Goal: Task Accomplishment & Management: Use online tool/utility

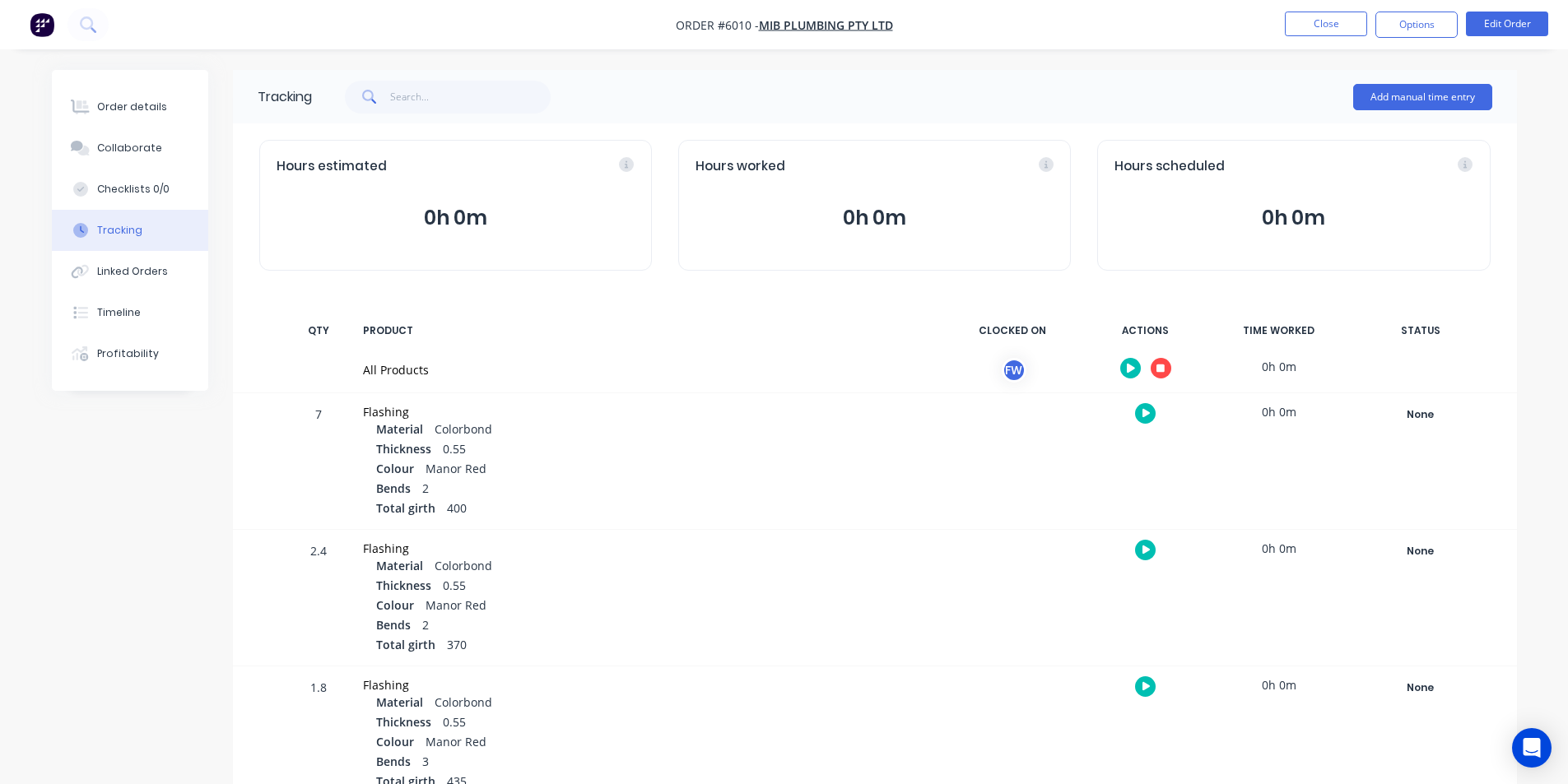
click at [1187, 357] on div at bounding box center [1146, 368] width 123 height 40
click at [1165, 362] on button "button" at bounding box center [1160, 368] width 21 height 21
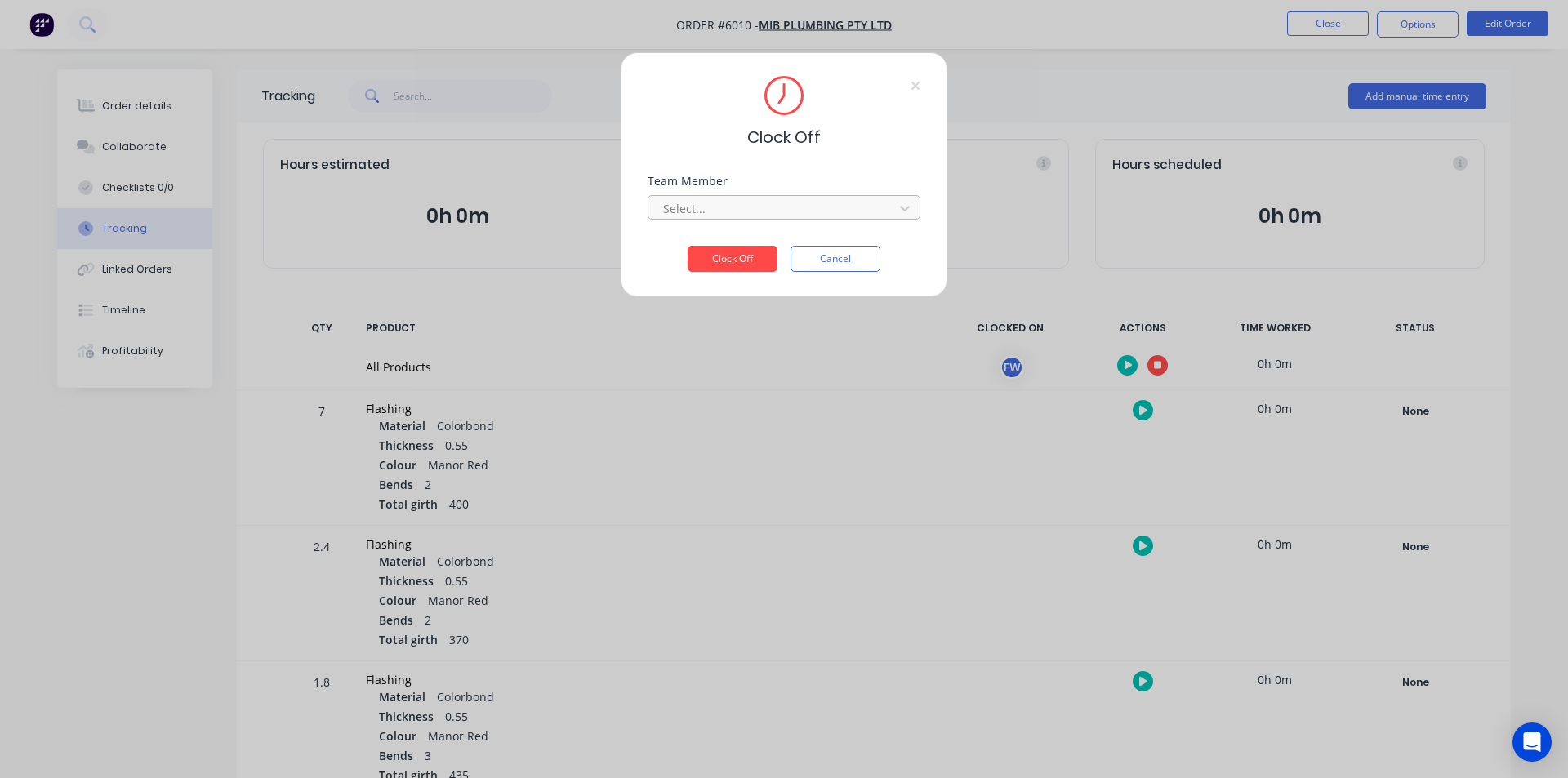
drag, startPoint x: 778, startPoint y: 223, endPoint x: 761, endPoint y: 215, distance: 18.8
click at [777, 224] on div "Team Member Select..." at bounding box center [784, 210] width 273 height 70
click at [759, 213] on div at bounding box center [773, 209] width 224 height 21
click at [710, 242] on div "Fabrication Workshop" at bounding box center [784, 245] width 273 height 31
click at [710, 251] on button "Clock Off" at bounding box center [732, 258] width 90 height 26
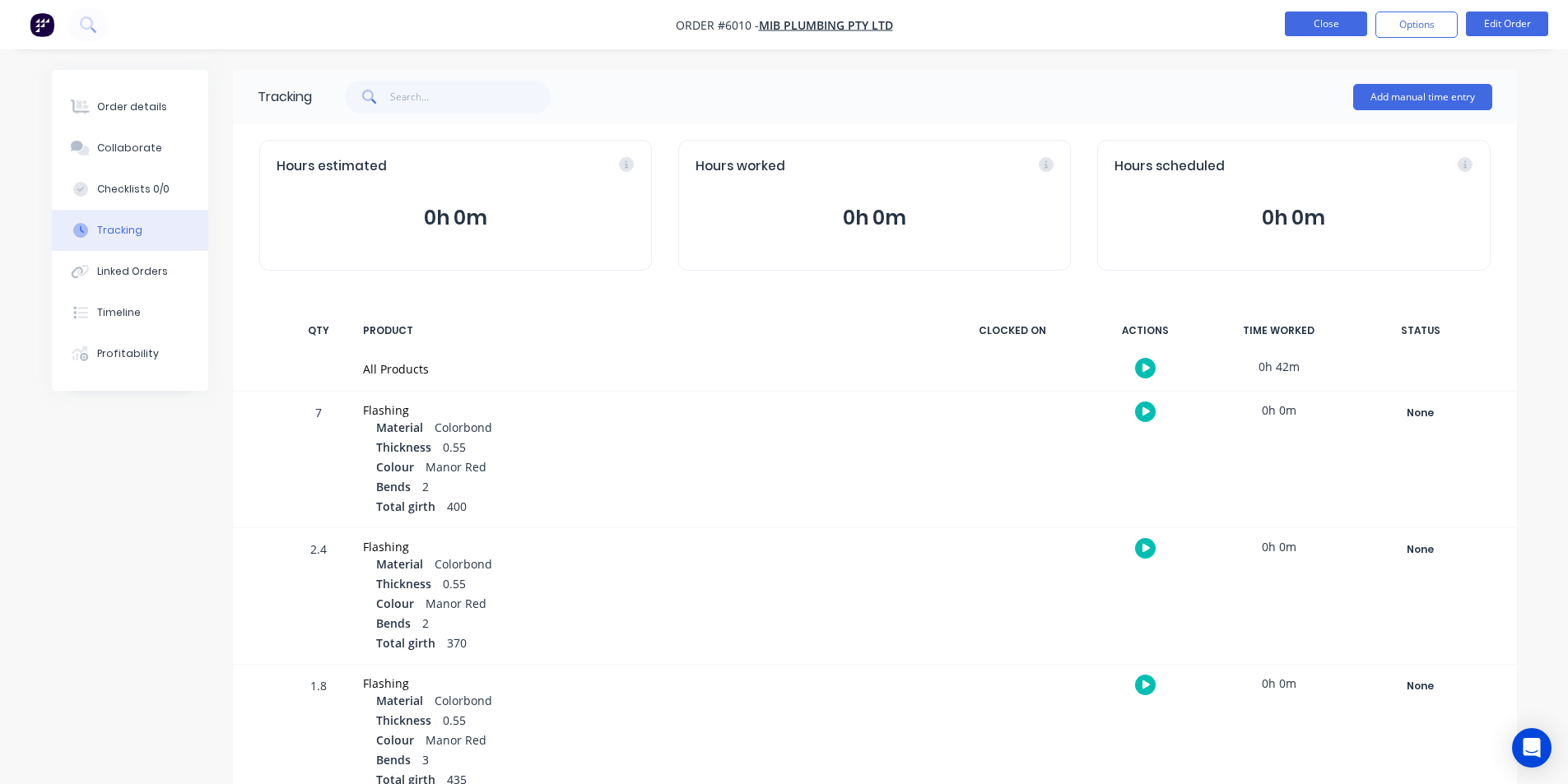
click at [1308, 32] on button "Close" at bounding box center [1325, 24] width 82 height 24
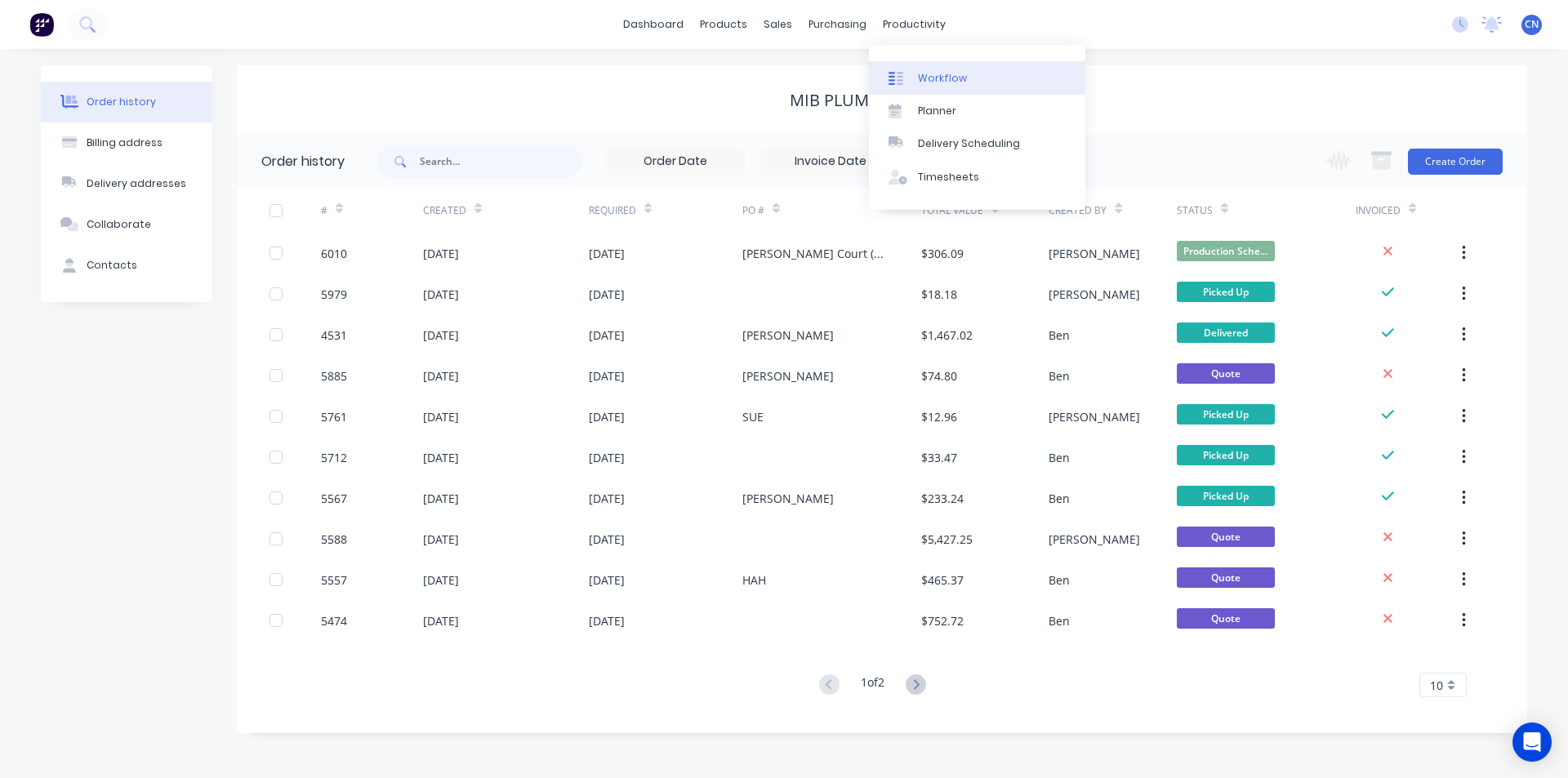
click at [921, 76] on div "Workflow" at bounding box center [942, 78] width 49 height 14
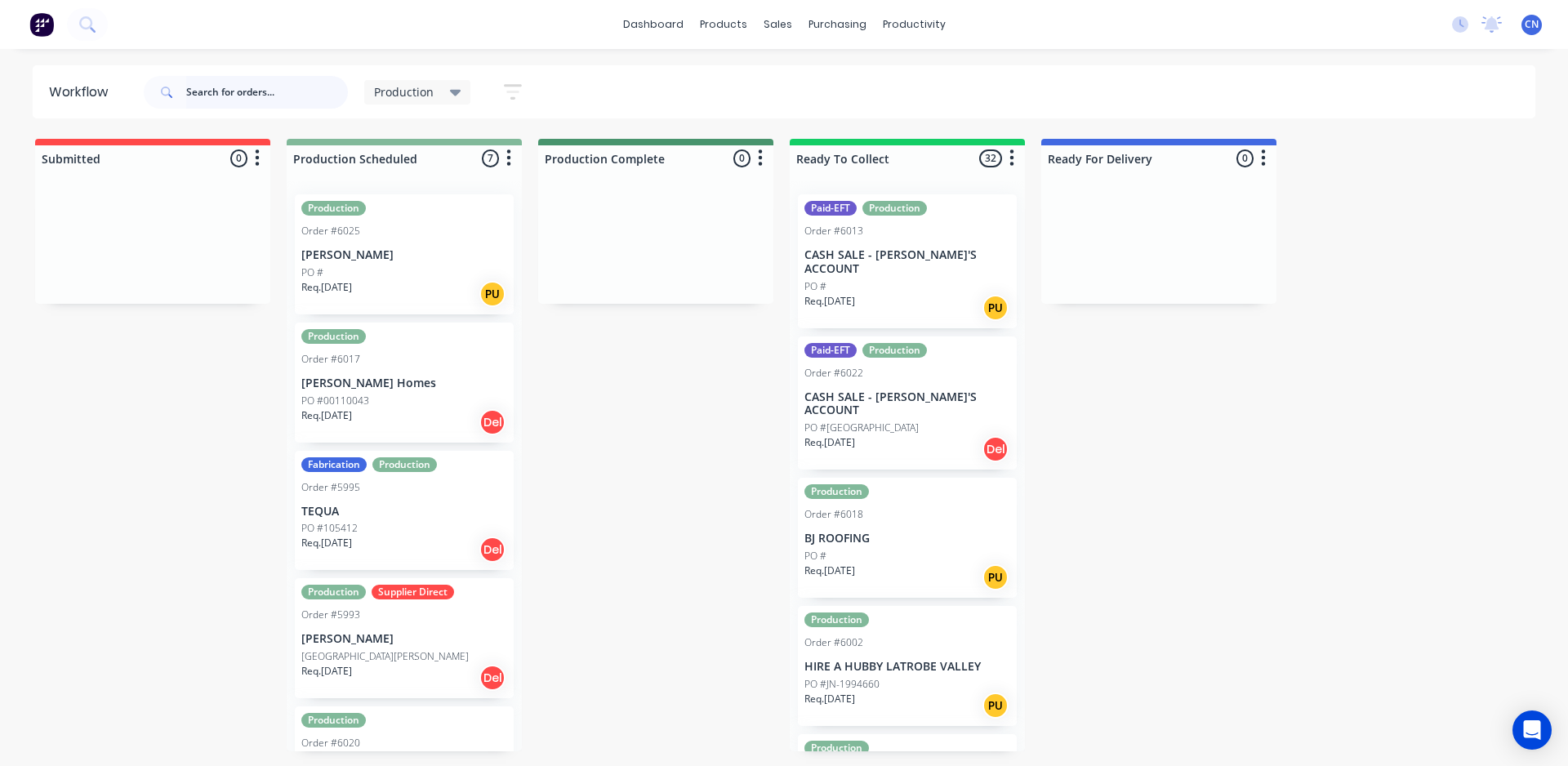
click at [292, 91] on input "text" at bounding box center [267, 92] width 162 height 32
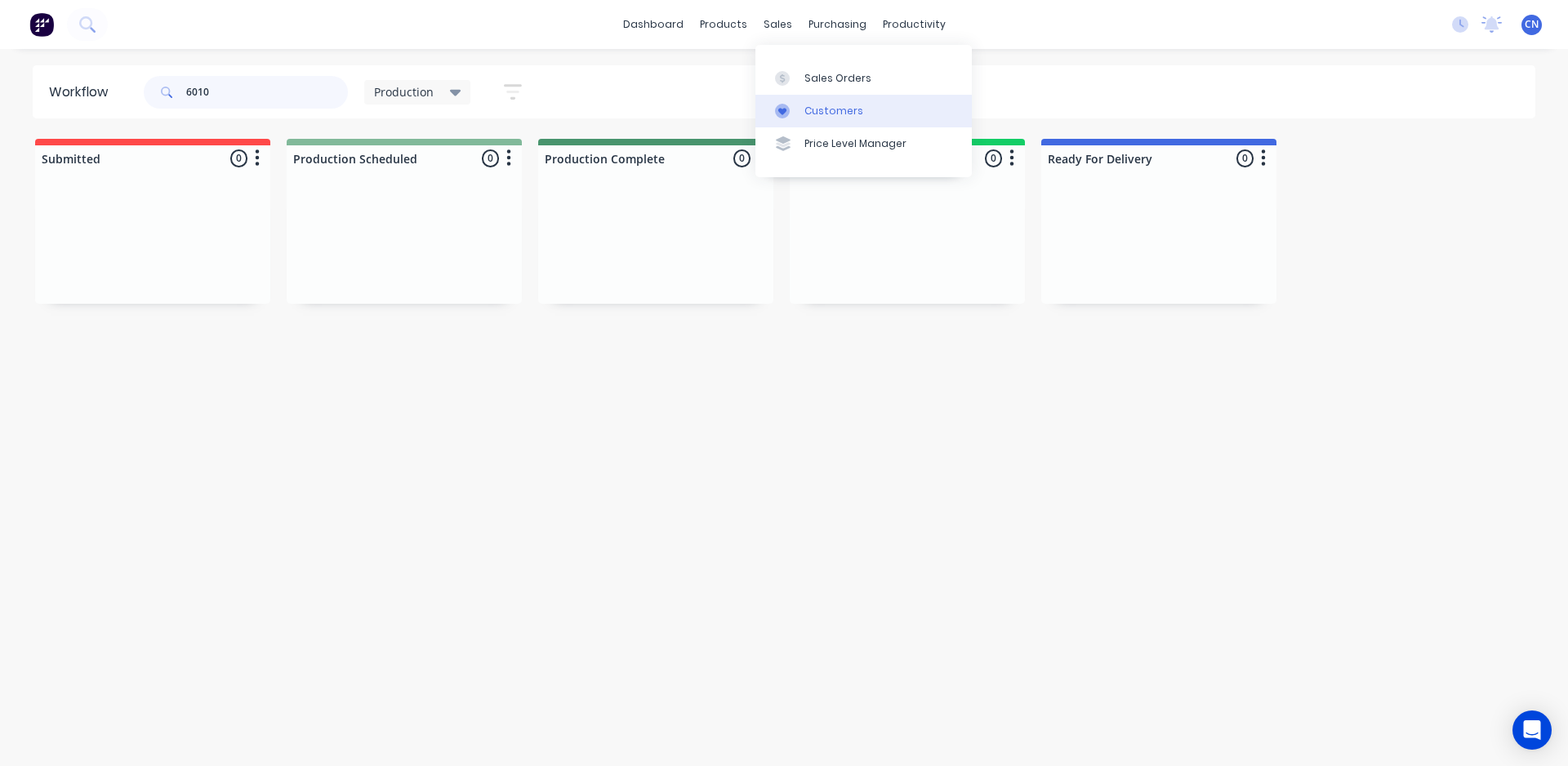
type input "6010"
click at [816, 113] on div "Customers" at bounding box center [833, 111] width 58 height 14
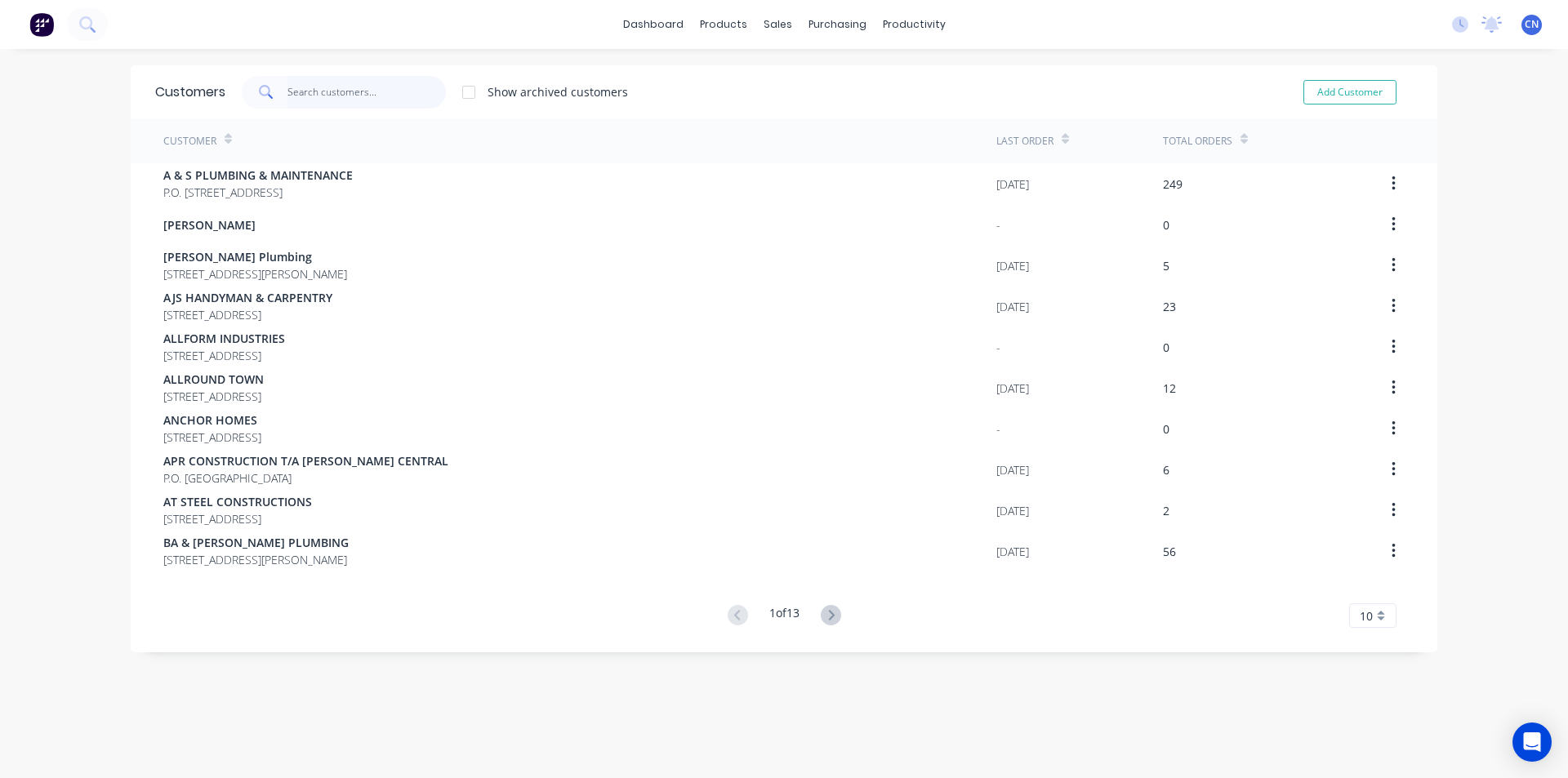
click at [327, 99] on input "text" at bounding box center [367, 92] width 159 height 32
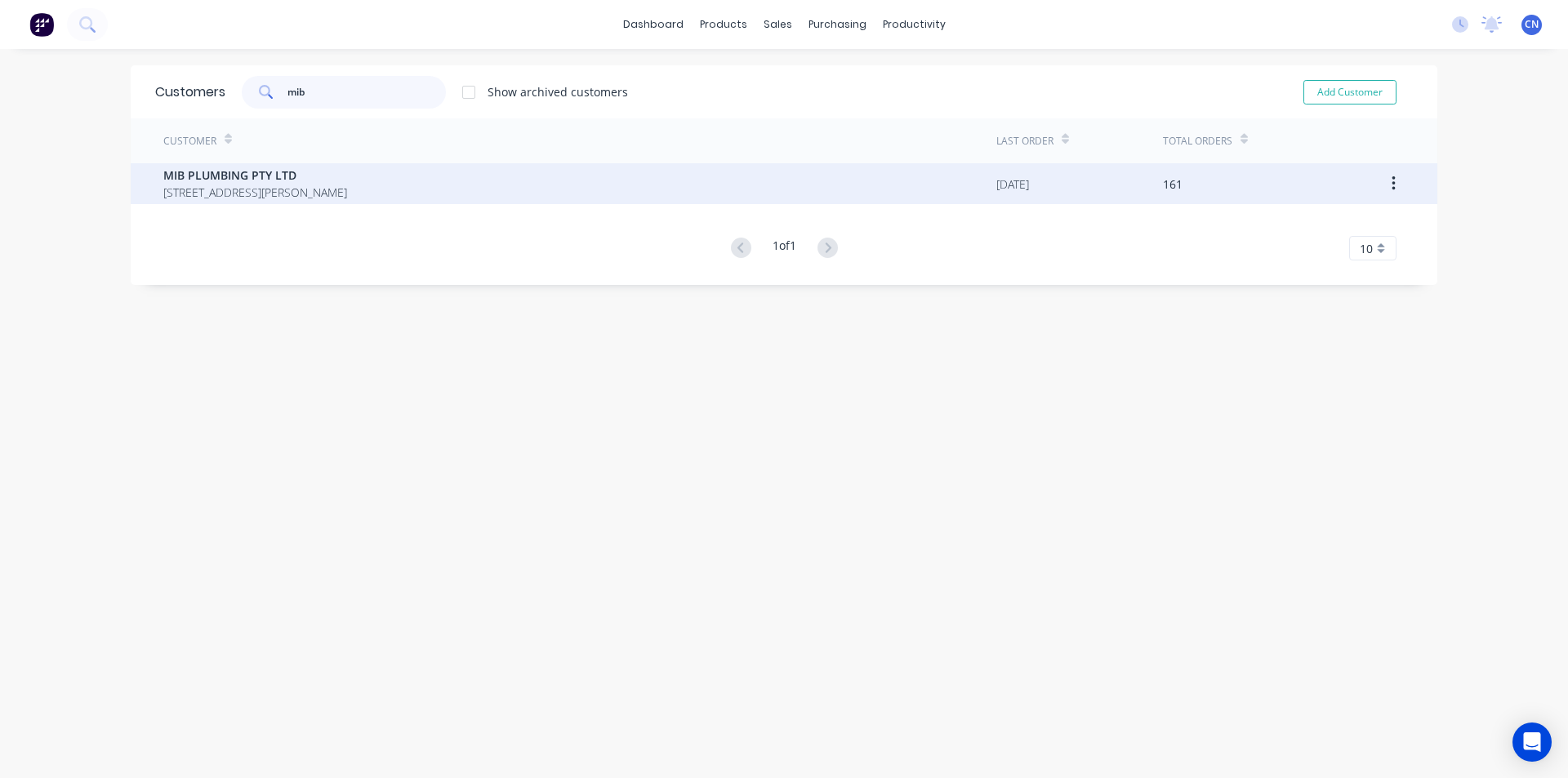
type input "mib"
click at [286, 186] on span "[STREET_ADDRESS][PERSON_NAME]" at bounding box center [255, 192] width 184 height 17
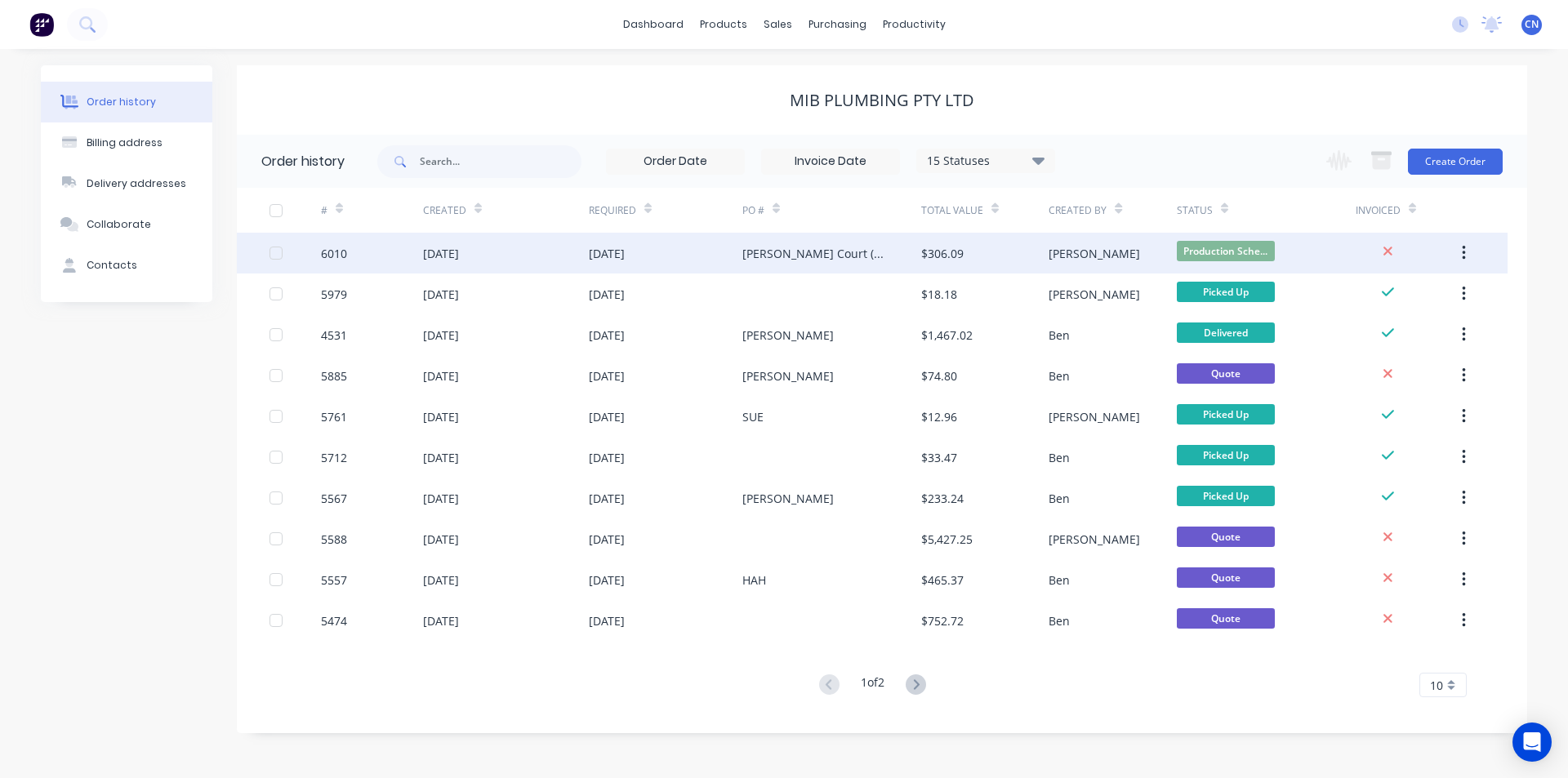
click at [625, 245] on div "[DATE]" at bounding box center [607, 253] width 36 height 17
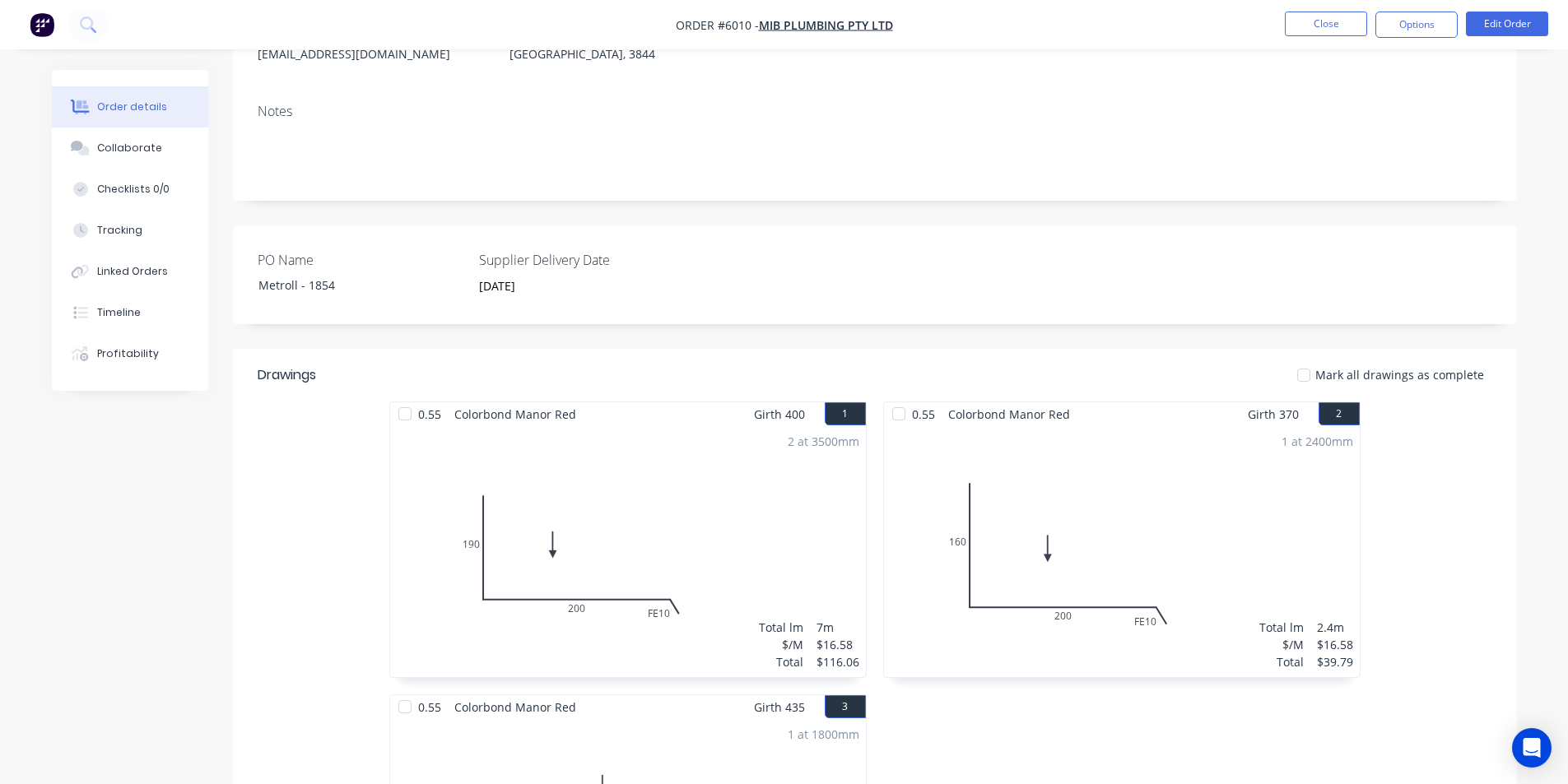
scroll to position [329, 0]
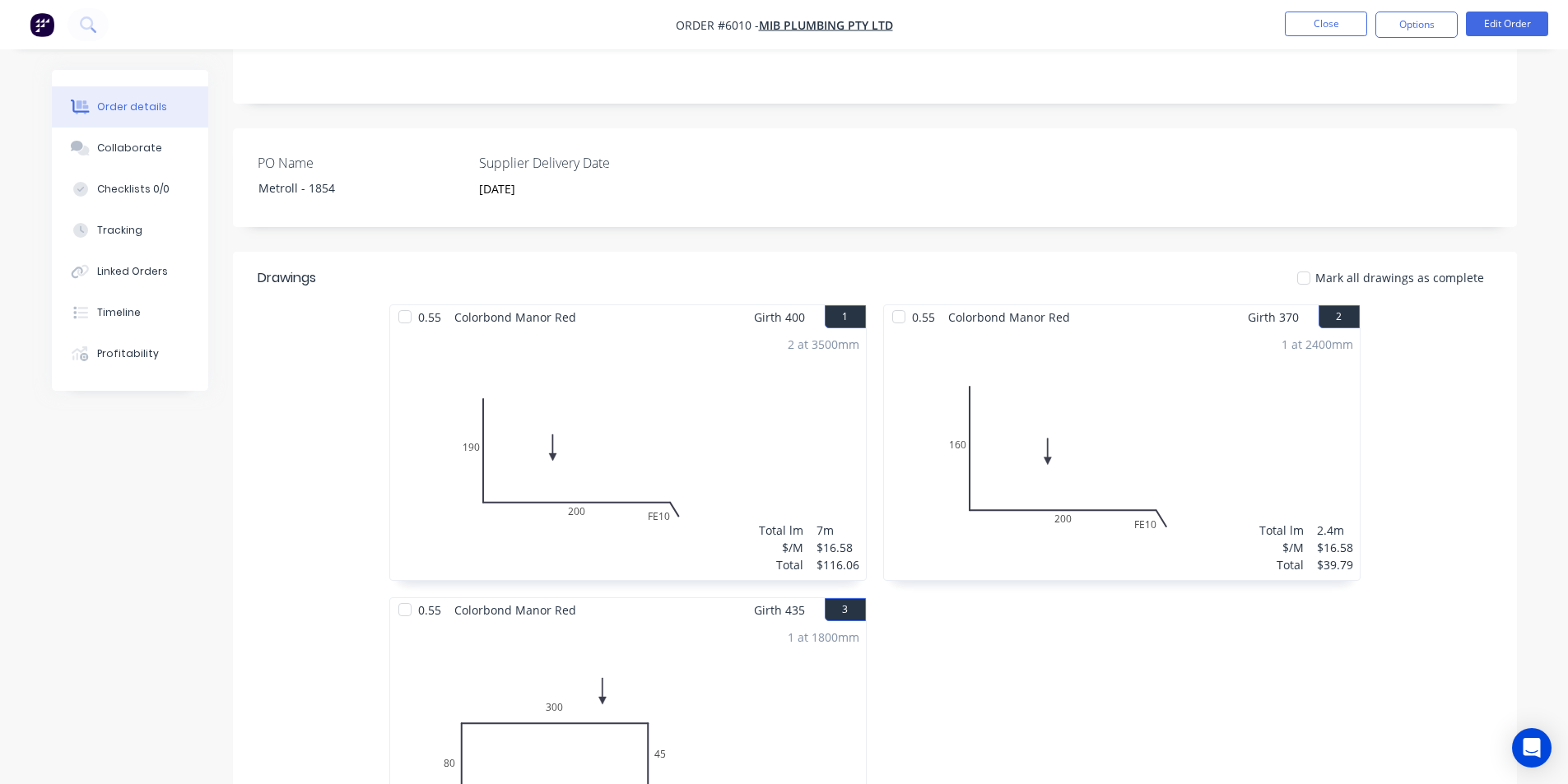
click at [412, 306] on div at bounding box center [405, 316] width 33 height 33
click at [895, 316] on div at bounding box center [898, 316] width 33 height 33
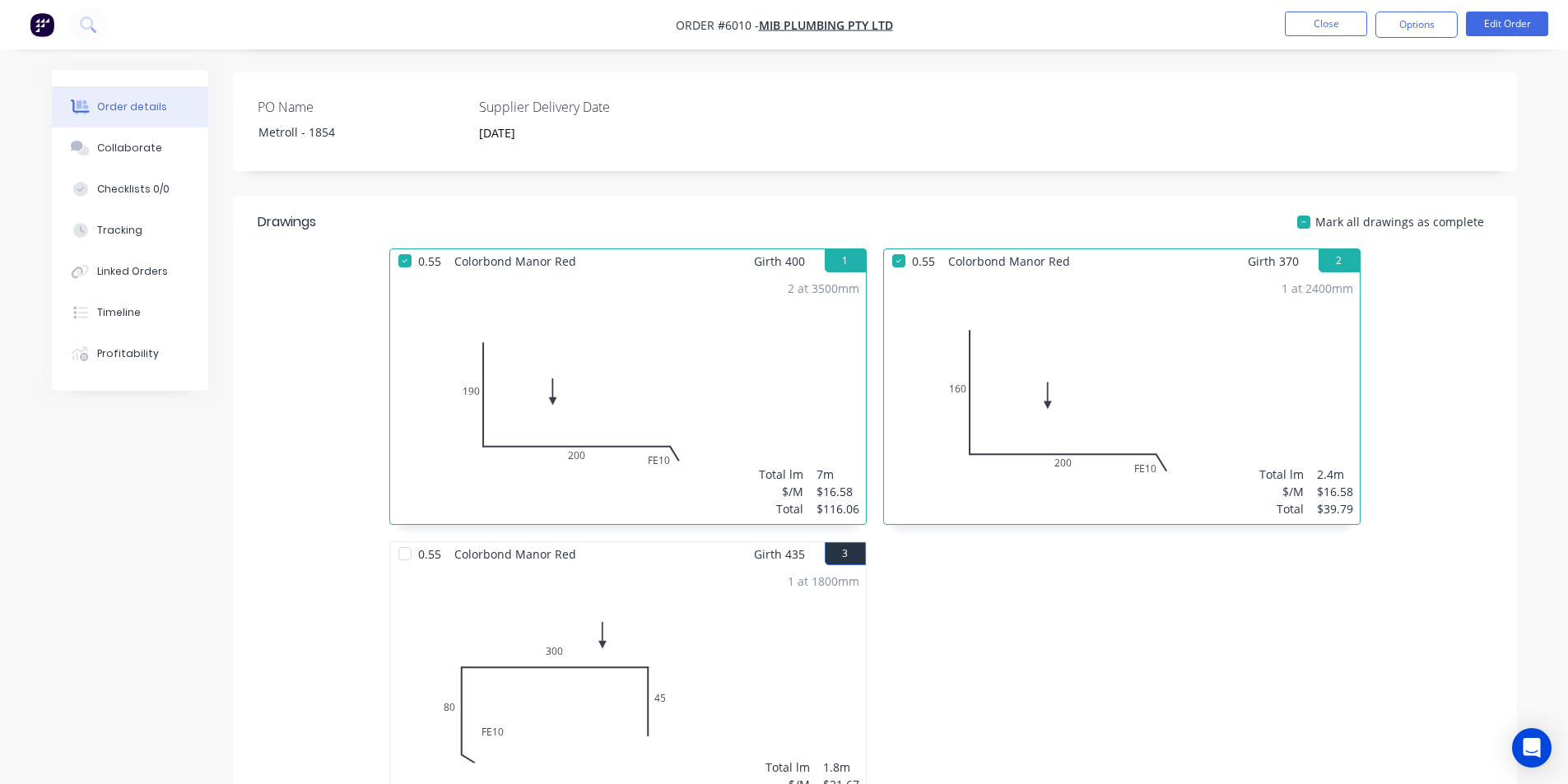
scroll to position [494, 0]
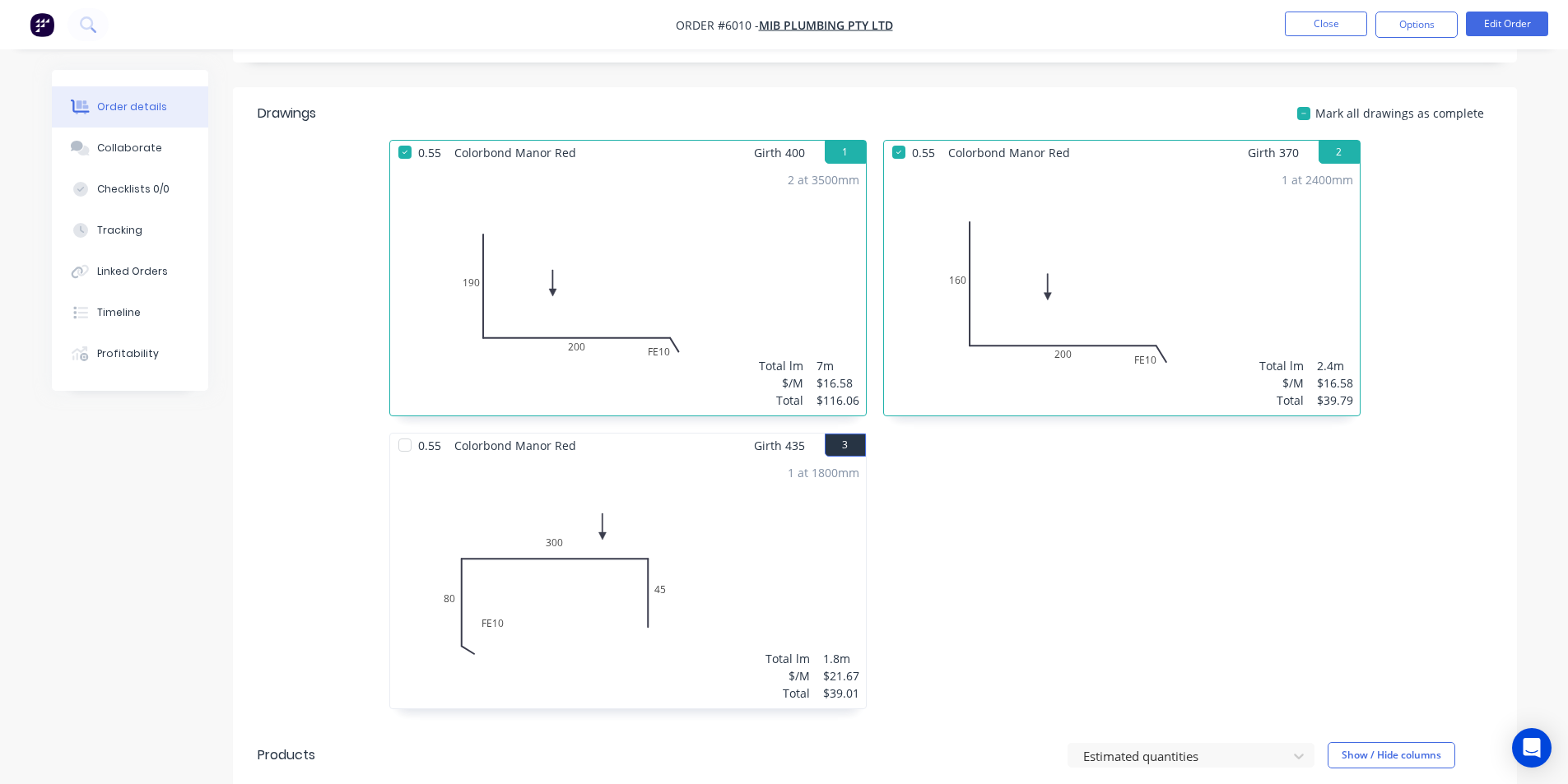
click at [402, 450] on div at bounding box center [405, 445] width 33 height 33
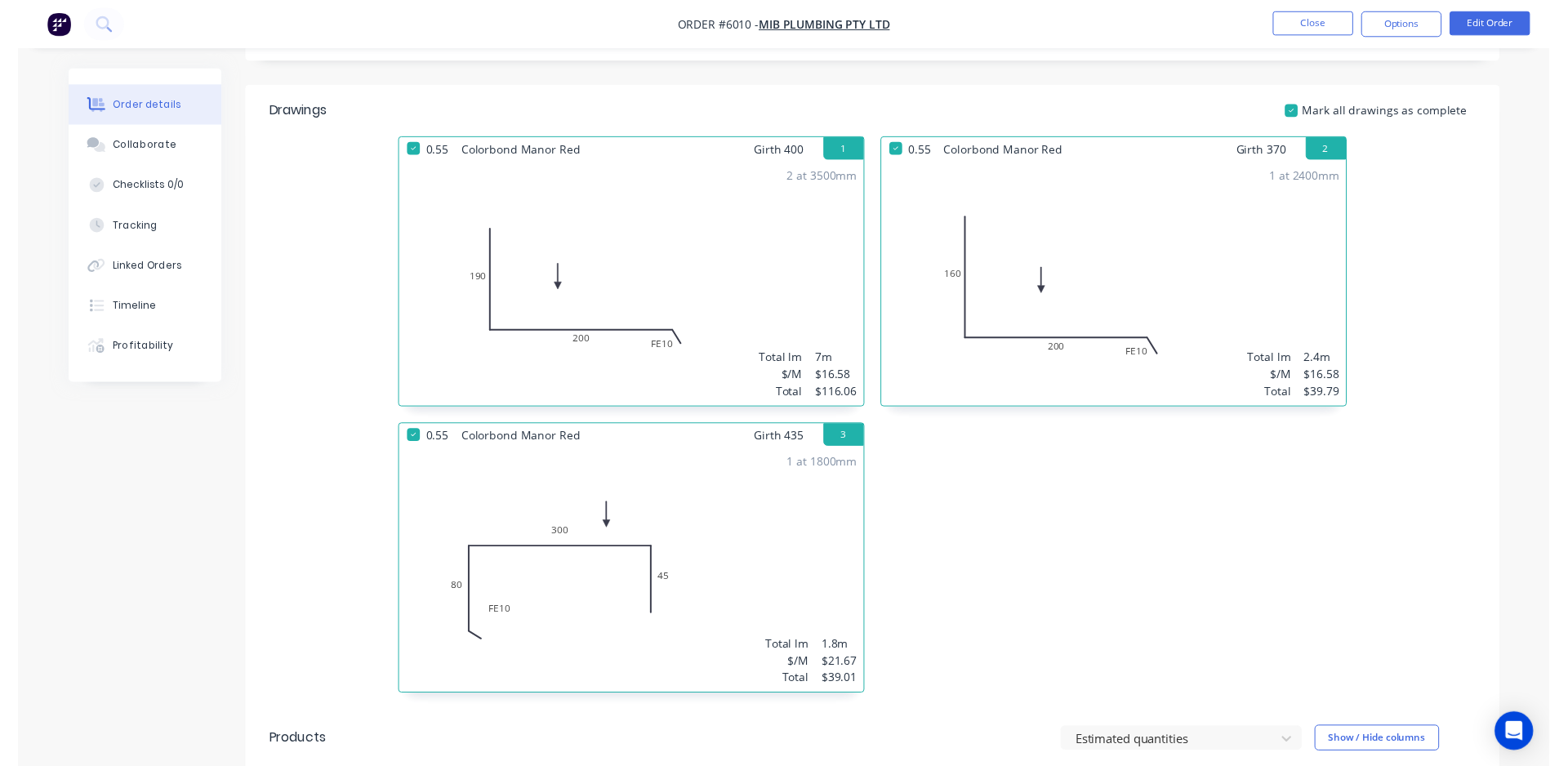
scroll to position [0, 0]
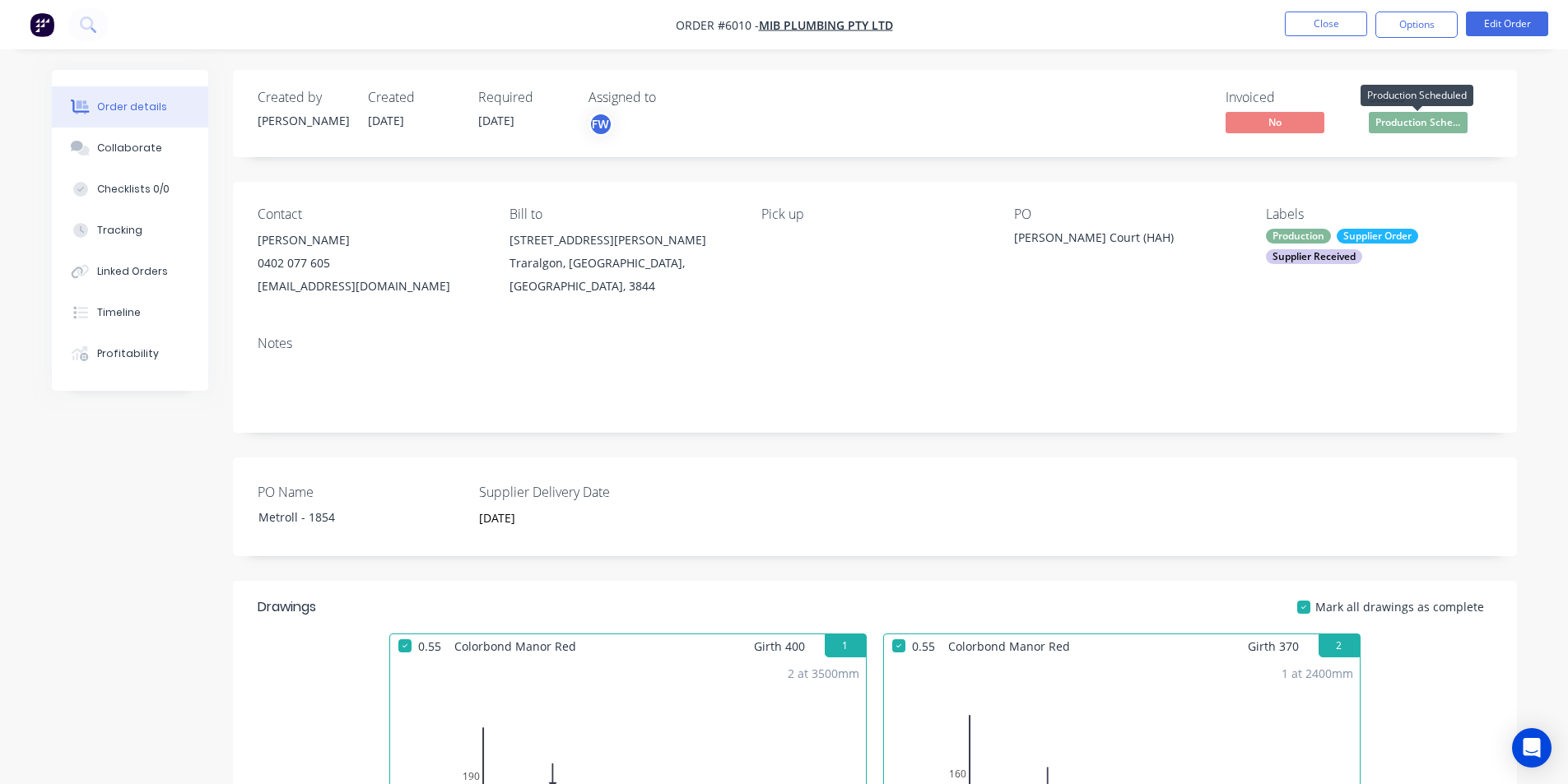
click at [1419, 125] on span "Production Sche..." at bounding box center [1418, 121] width 99 height 21
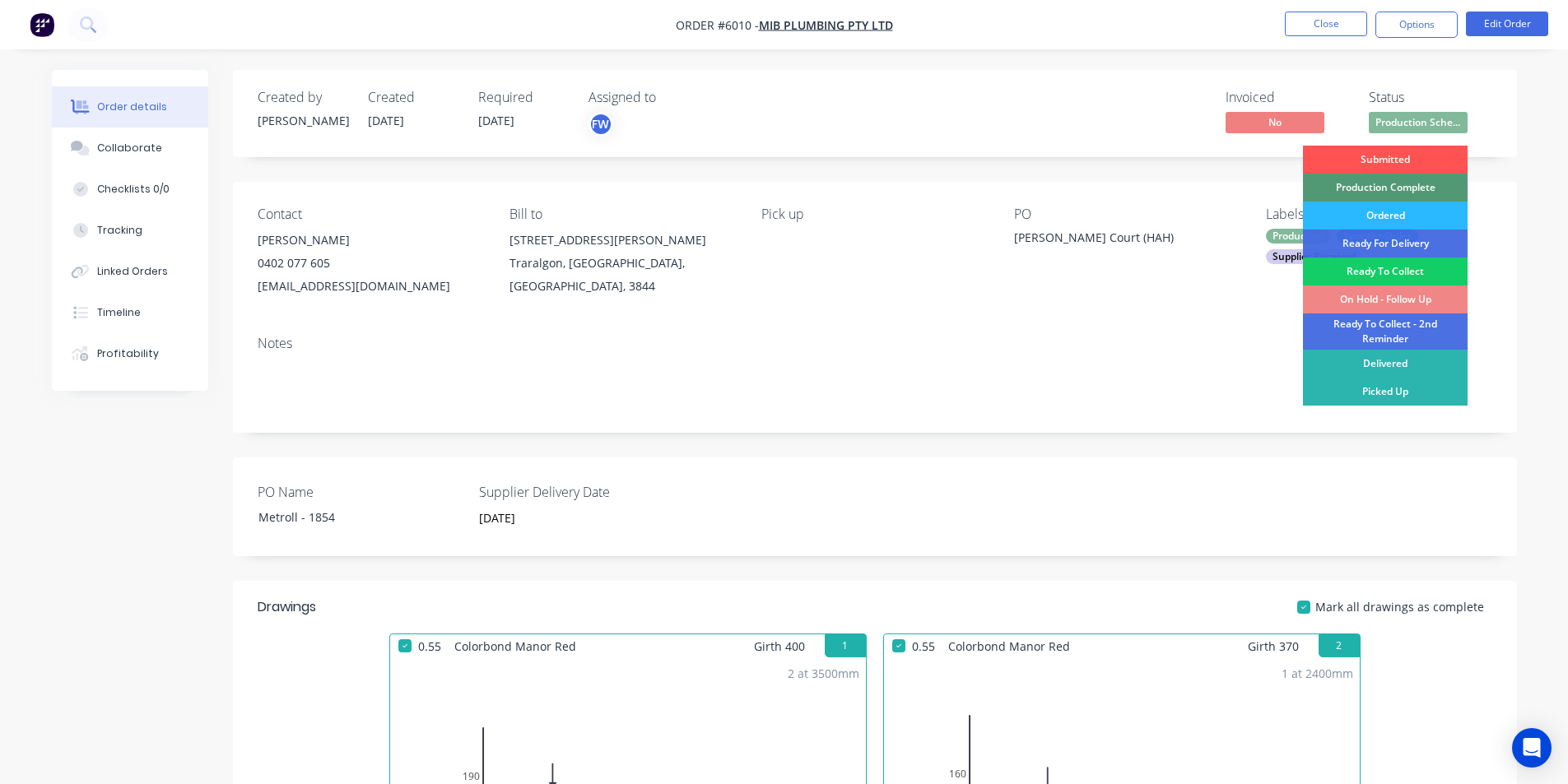
click at [1426, 276] on div "Ready To Collect" at bounding box center [1385, 271] width 165 height 28
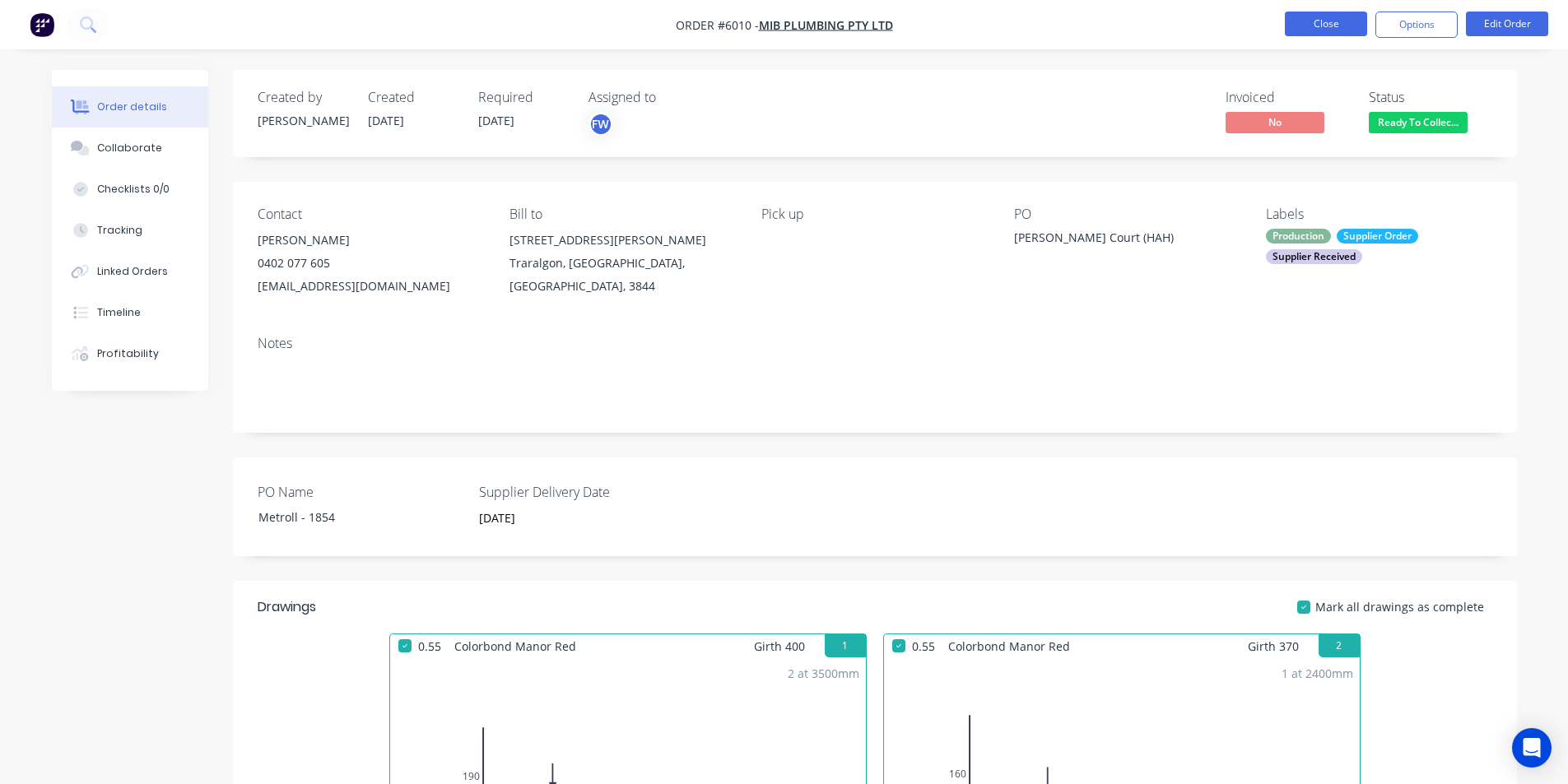
click at [1330, 26] on button "Close" at bounding box center [1325, 24] width 82 height 24
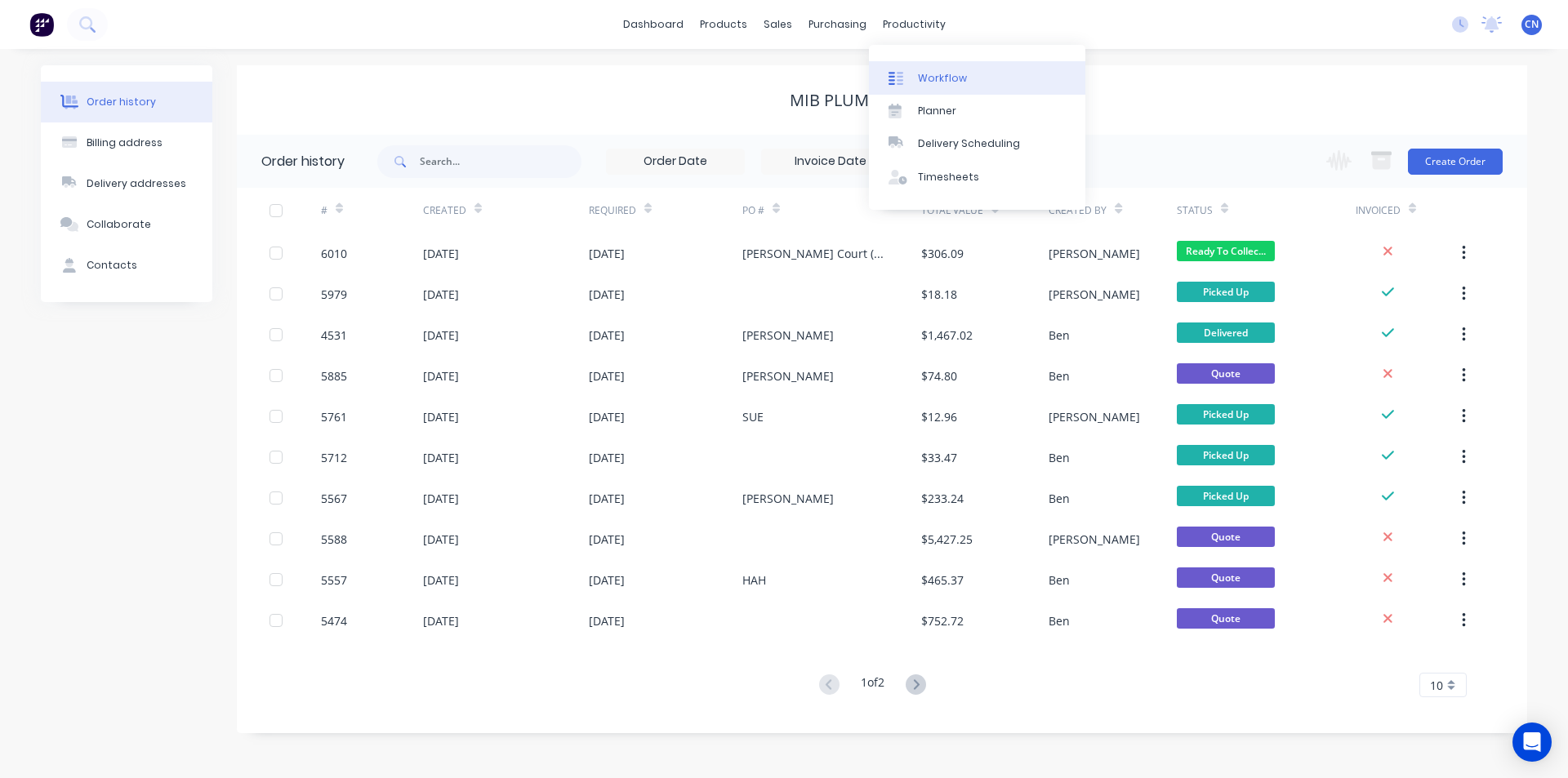
click at [931, 67] on link "Workflow" at bounding box center [977, 77] width 217 height 32
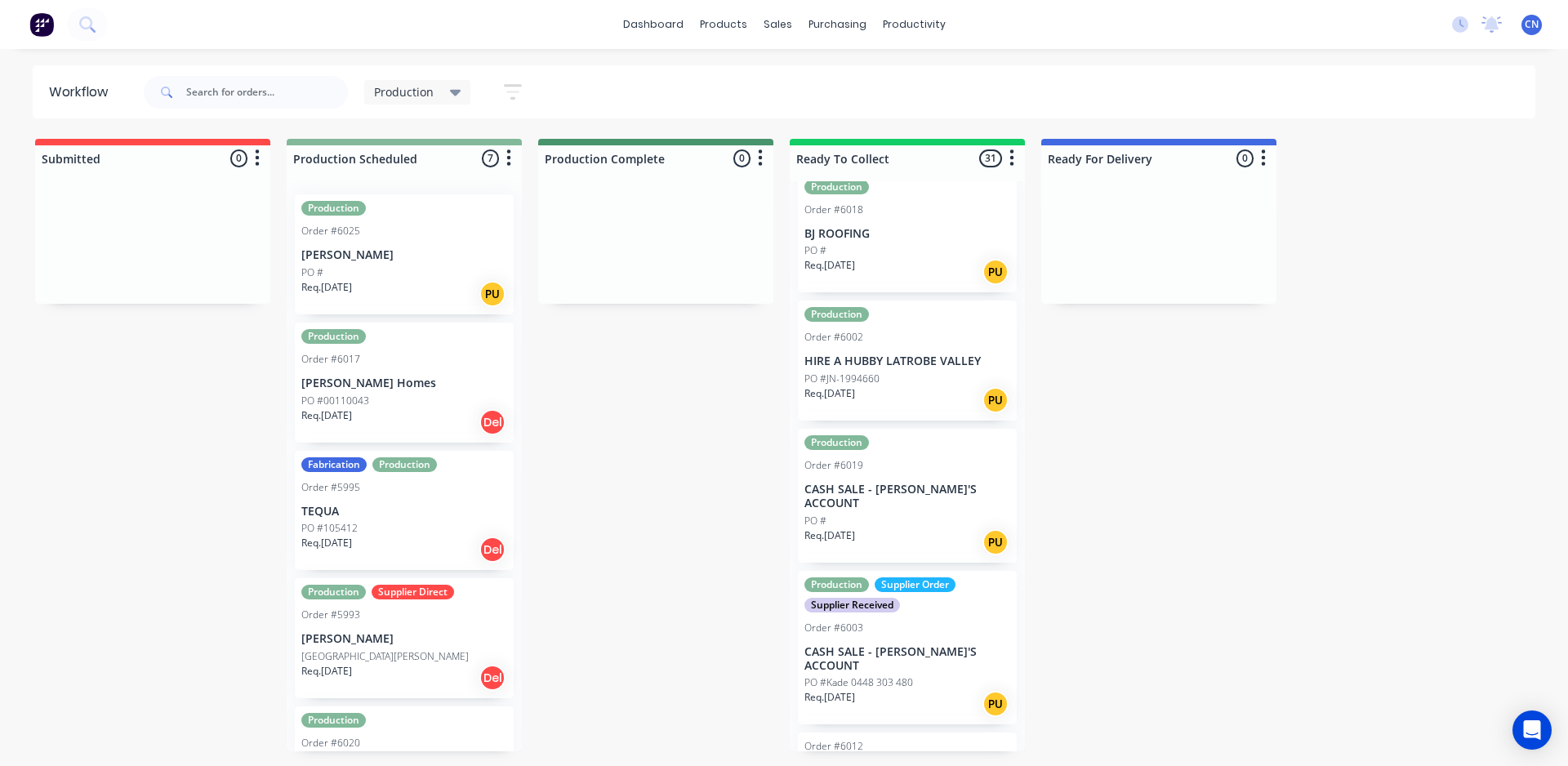
scroll to position [245, 0]
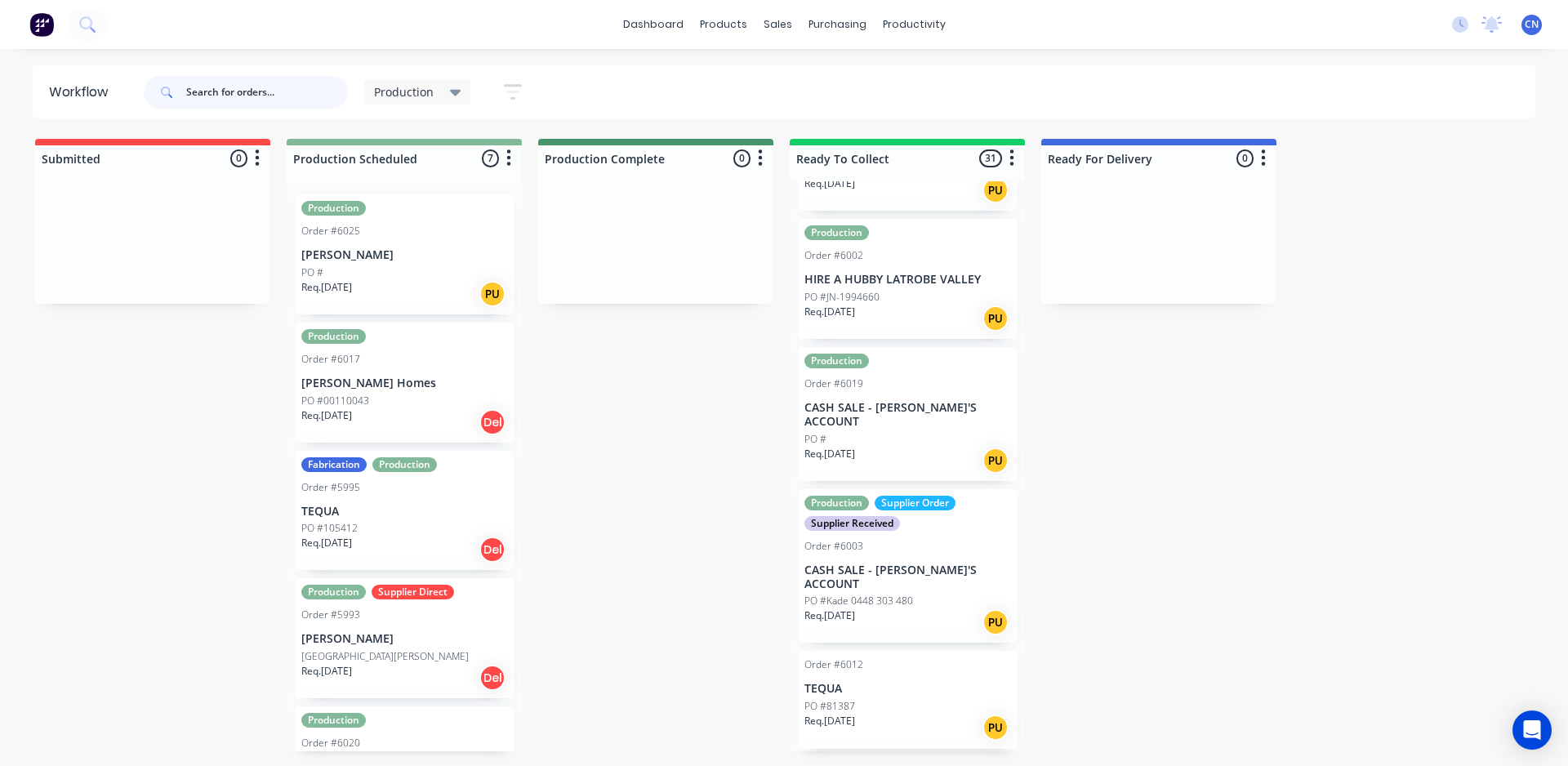
drag, startPoint x: 292, startPoint y: 87, endPoint x: 282, endPoint y: 84, distance: 10.4
click at [286, 85] on input "text" at bounding box center [267, 92] width 162 height 32
type input "6010"
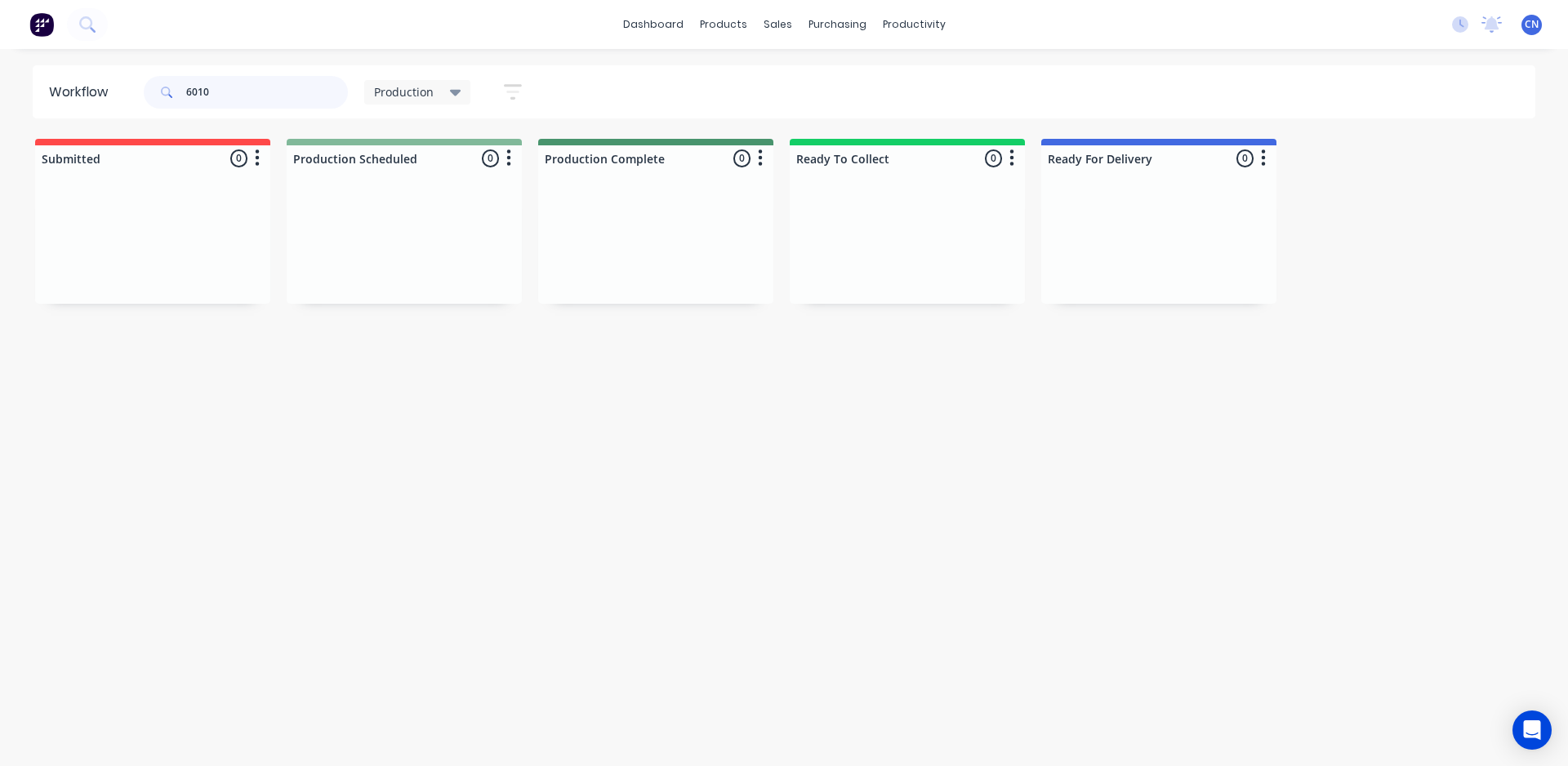
drag, startPoint x: 0, startPoint y: 93, endPoint x: 14, endPoint y: 31, distance: 63.6
click at [0, 50] on div "dashboard products sales purchasing productivity dashboard products Product Cat…" at bounding box center [784, 334] width 1568 height 668
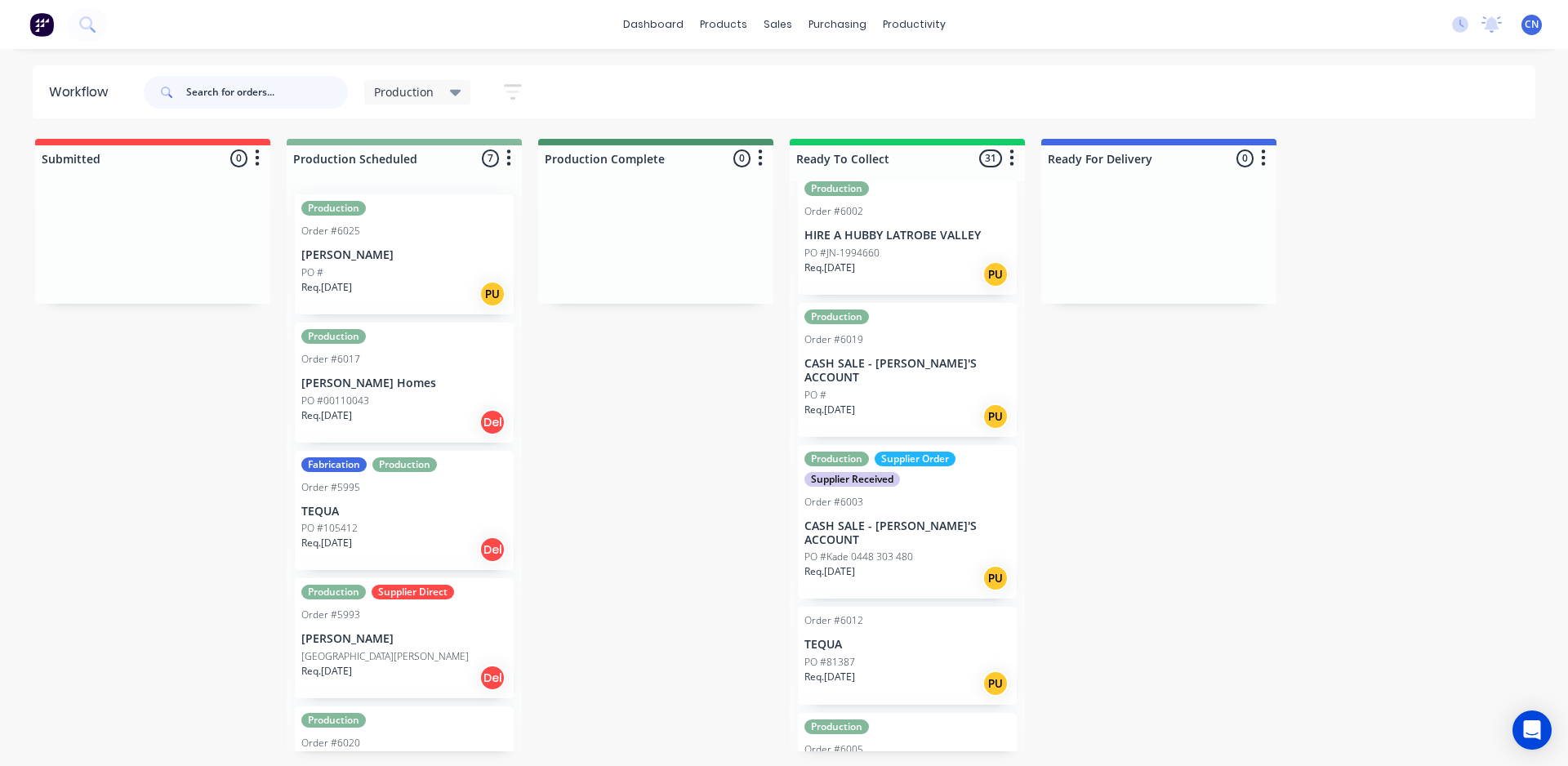
scroll to position [326, 0]
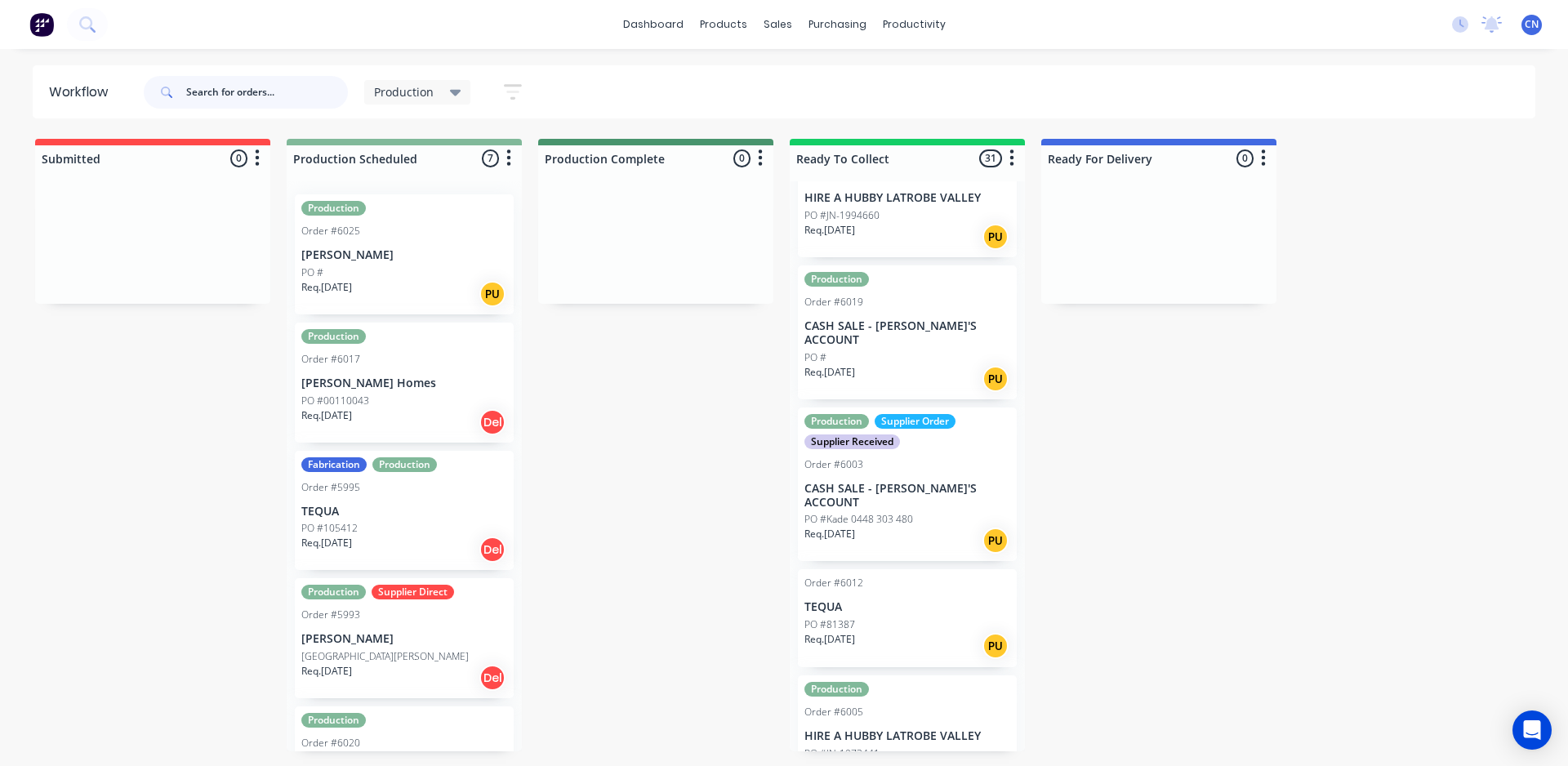
click at [228, 94] on input "text" at bounding box center [267, 92] width 162 height 32
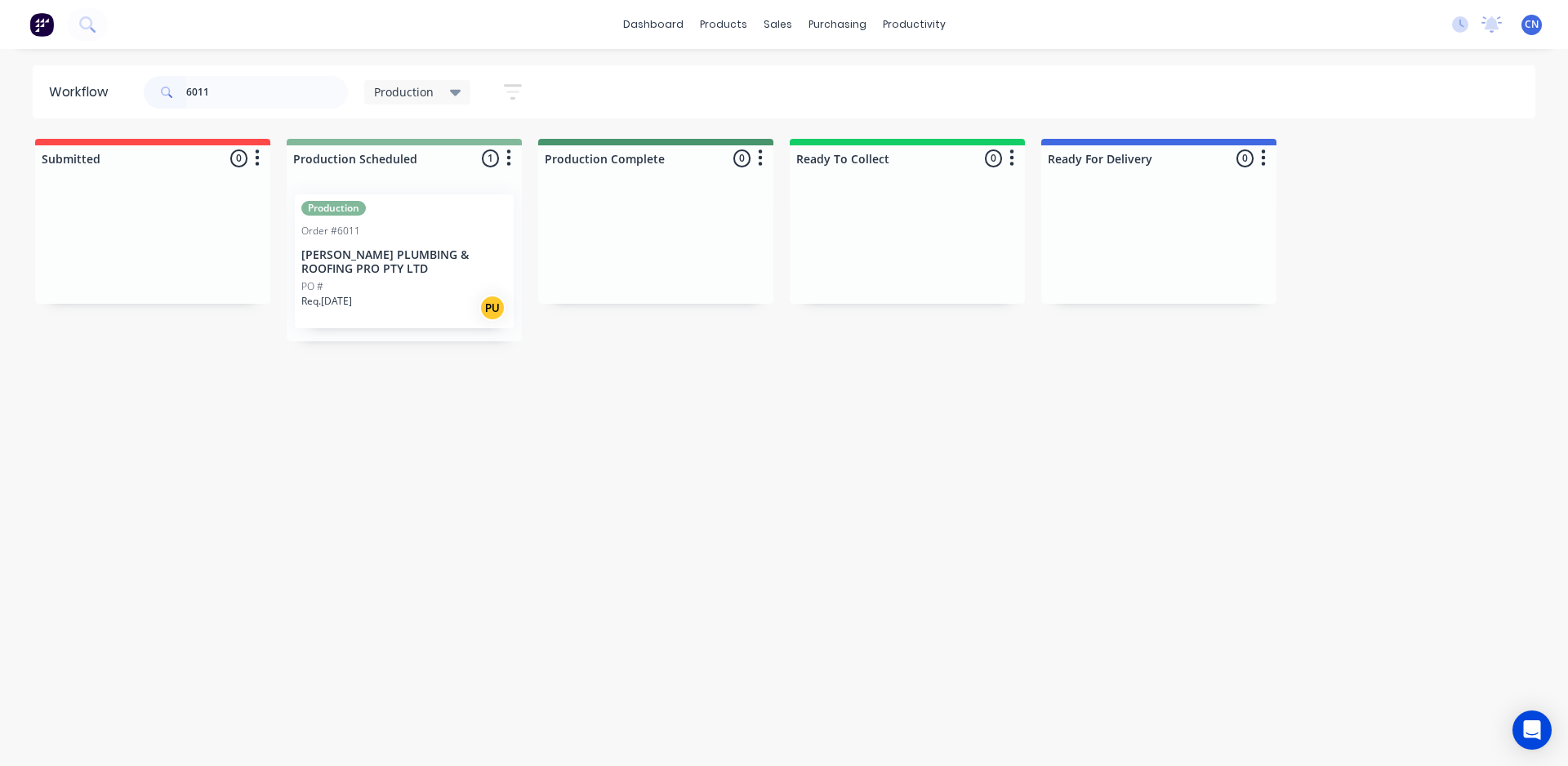
click at [377, 294] on div "Req. [DATE] PU" at bounding box center [404, 307] width 206 height 28
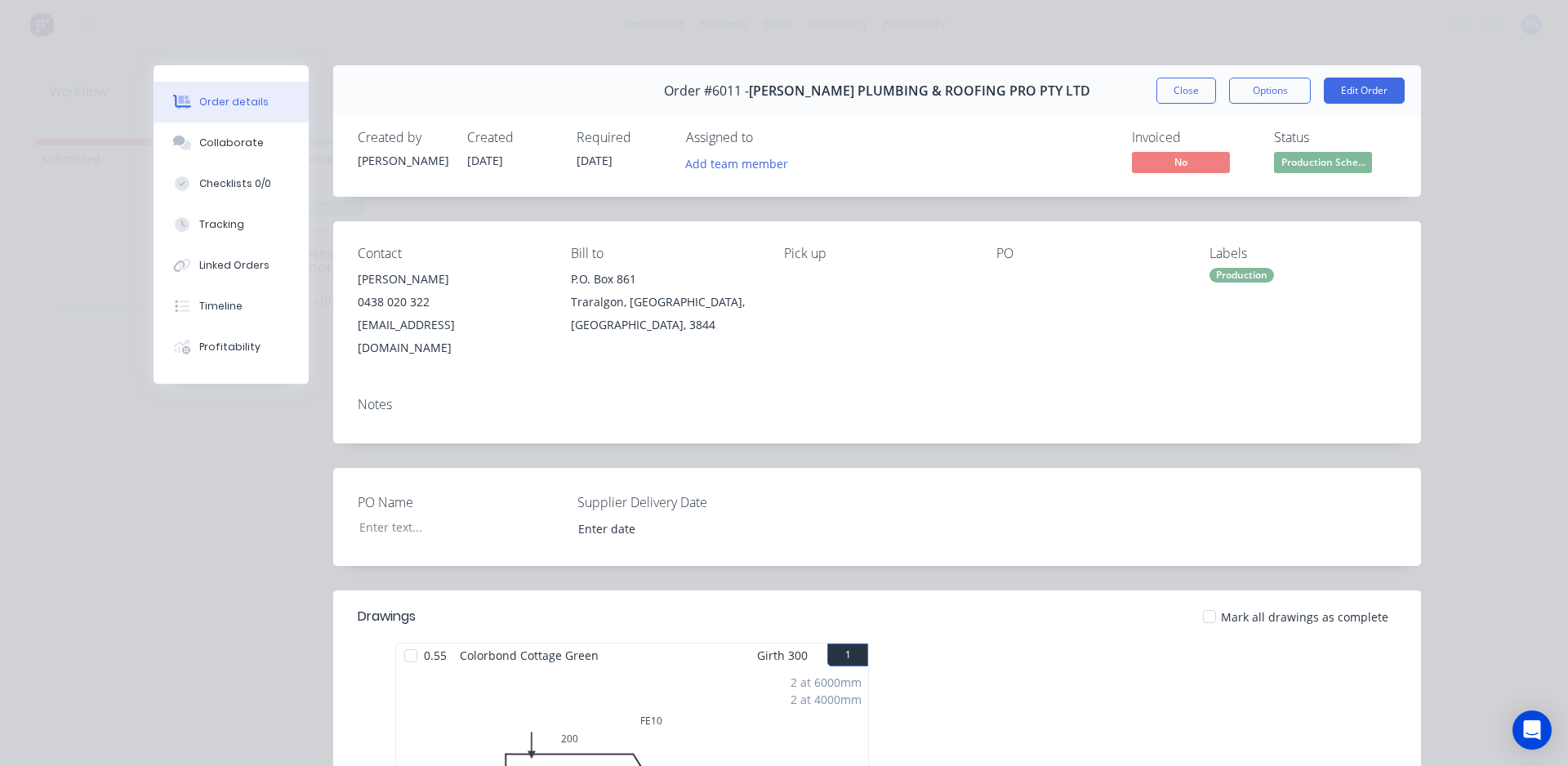
click at [410, 639] on div at bounding box center [411, 655] width 32 height 32
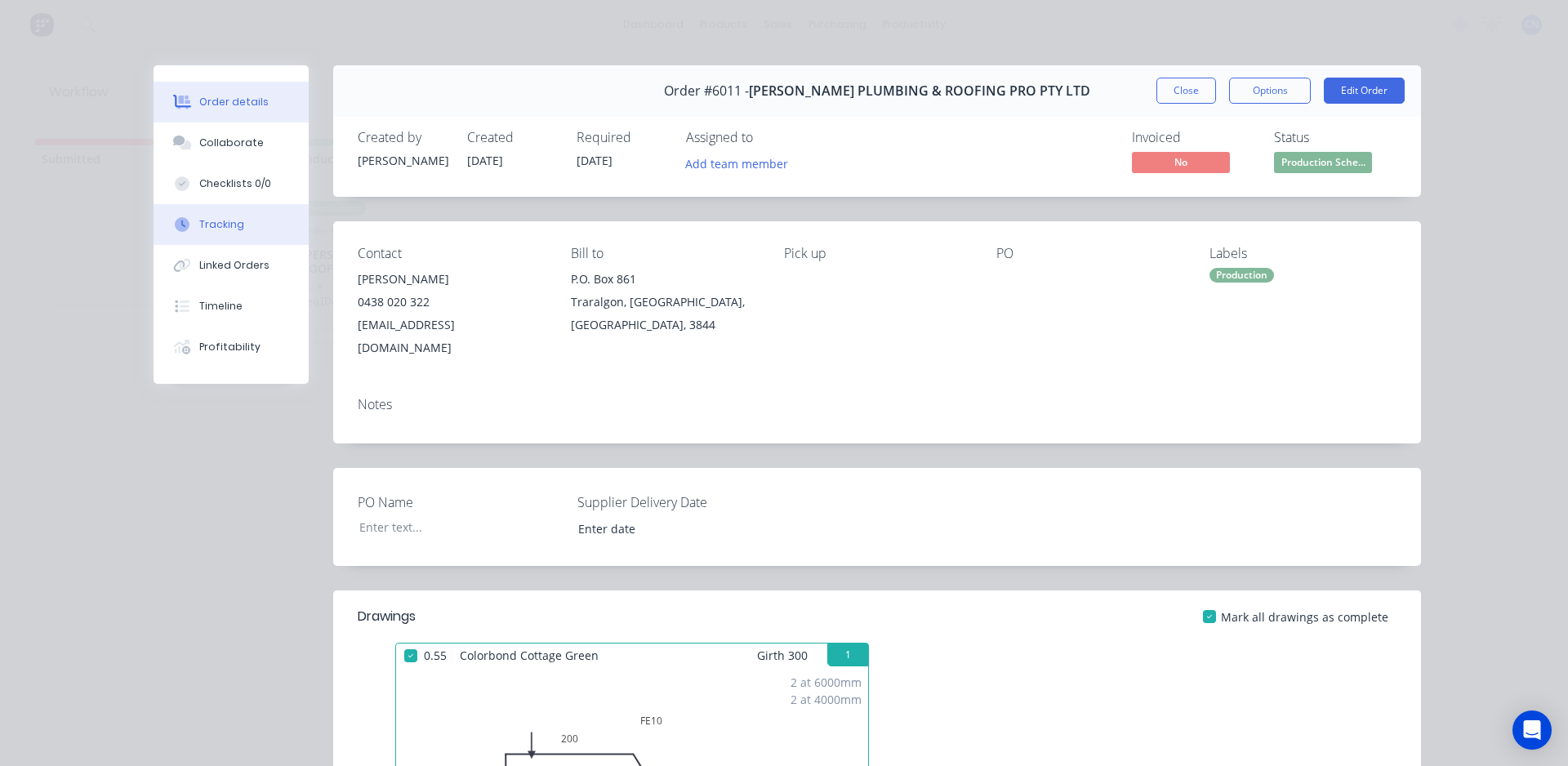
click at [217, 225] on div "Tracking" at bounding box center [222, 224] width 45 height 14
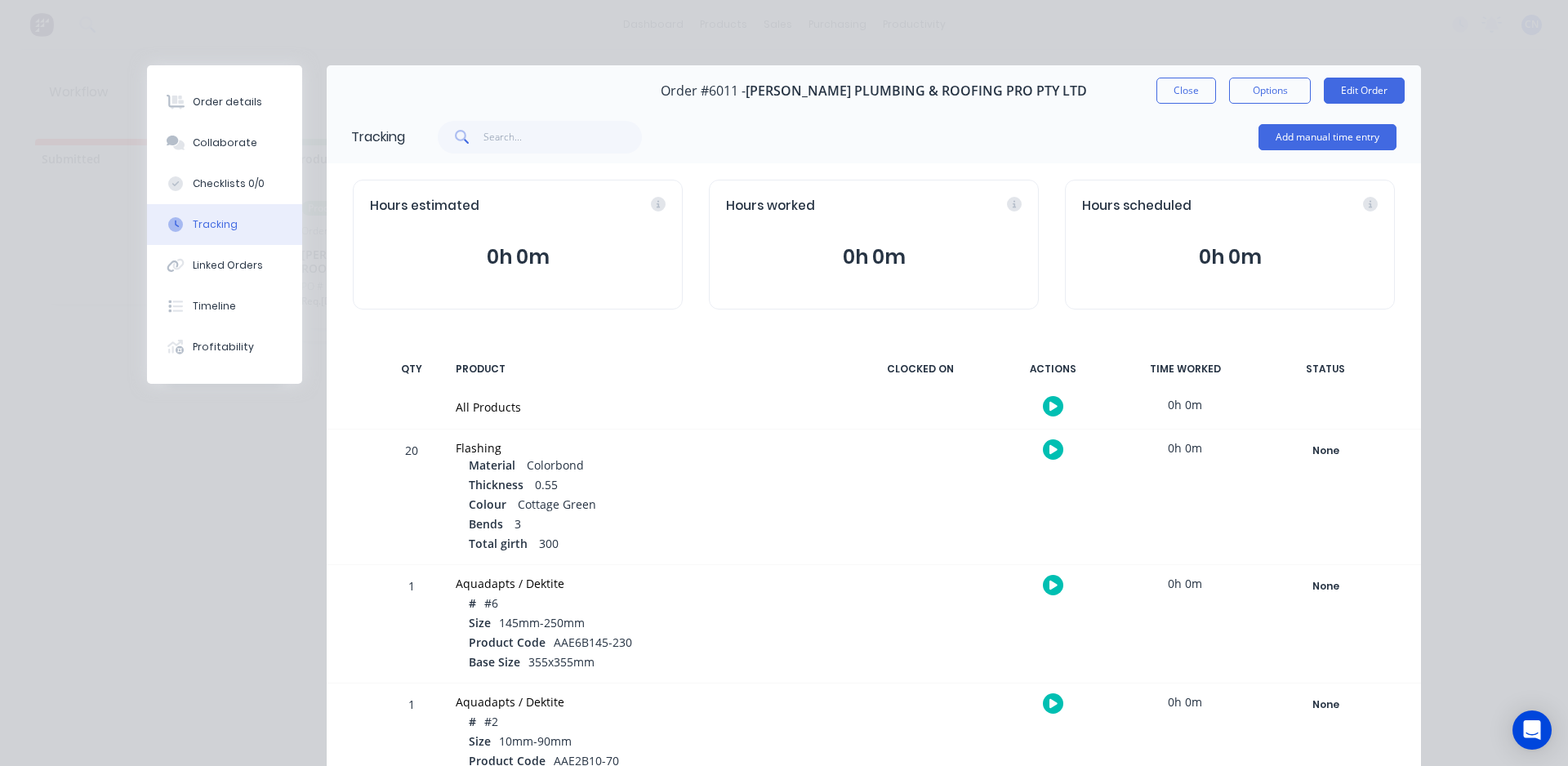
click at [1050, 409] on icon "button" at bounding box center [1053, 406] width 8 height 9
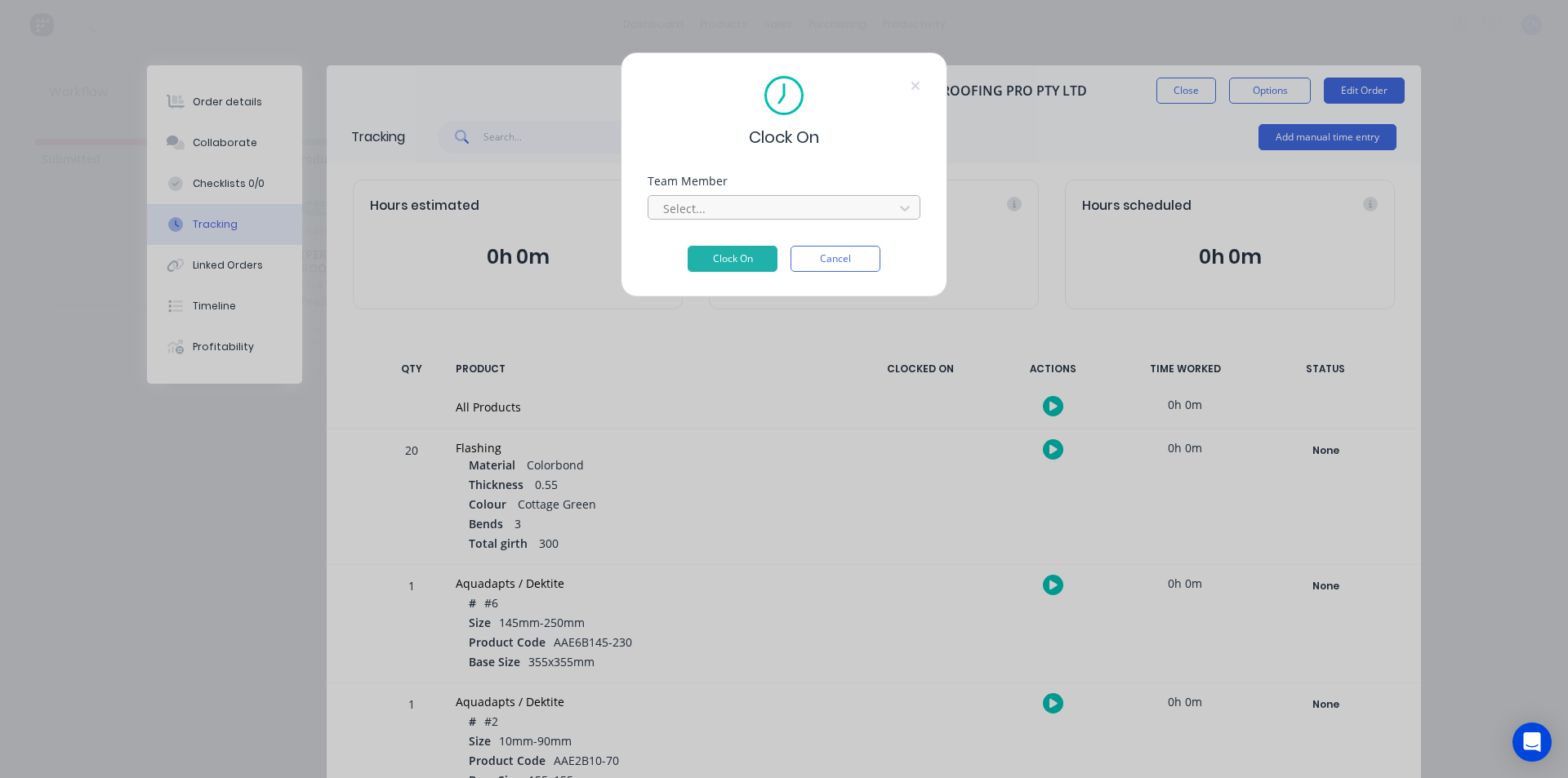
click at [794, 205] on div at bounding box center [773, 209] width 224 height 21
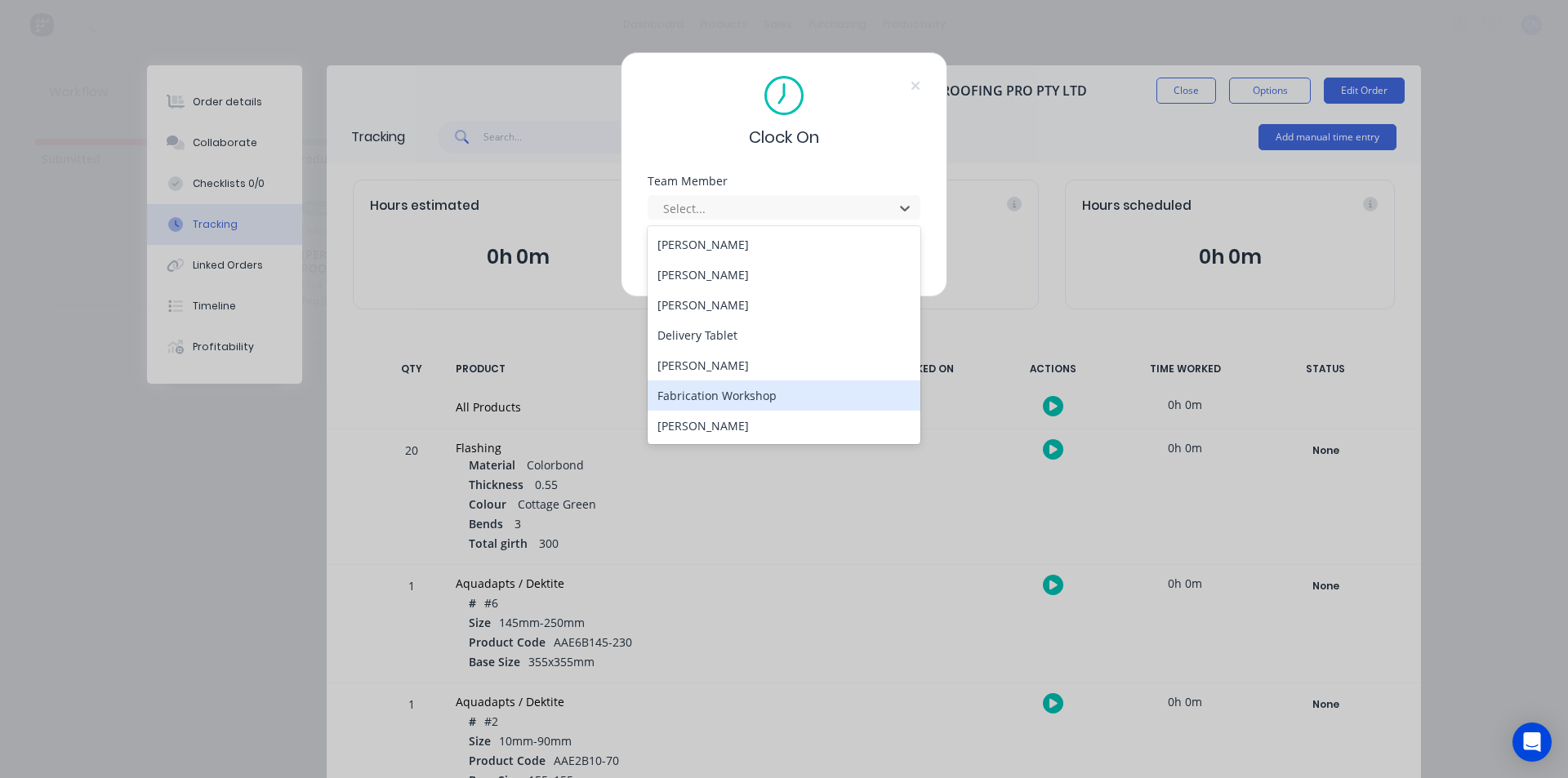
click at [723, 398] on div "Fabrication Workshop" at bounding box center [784, 396] width 273 height 31
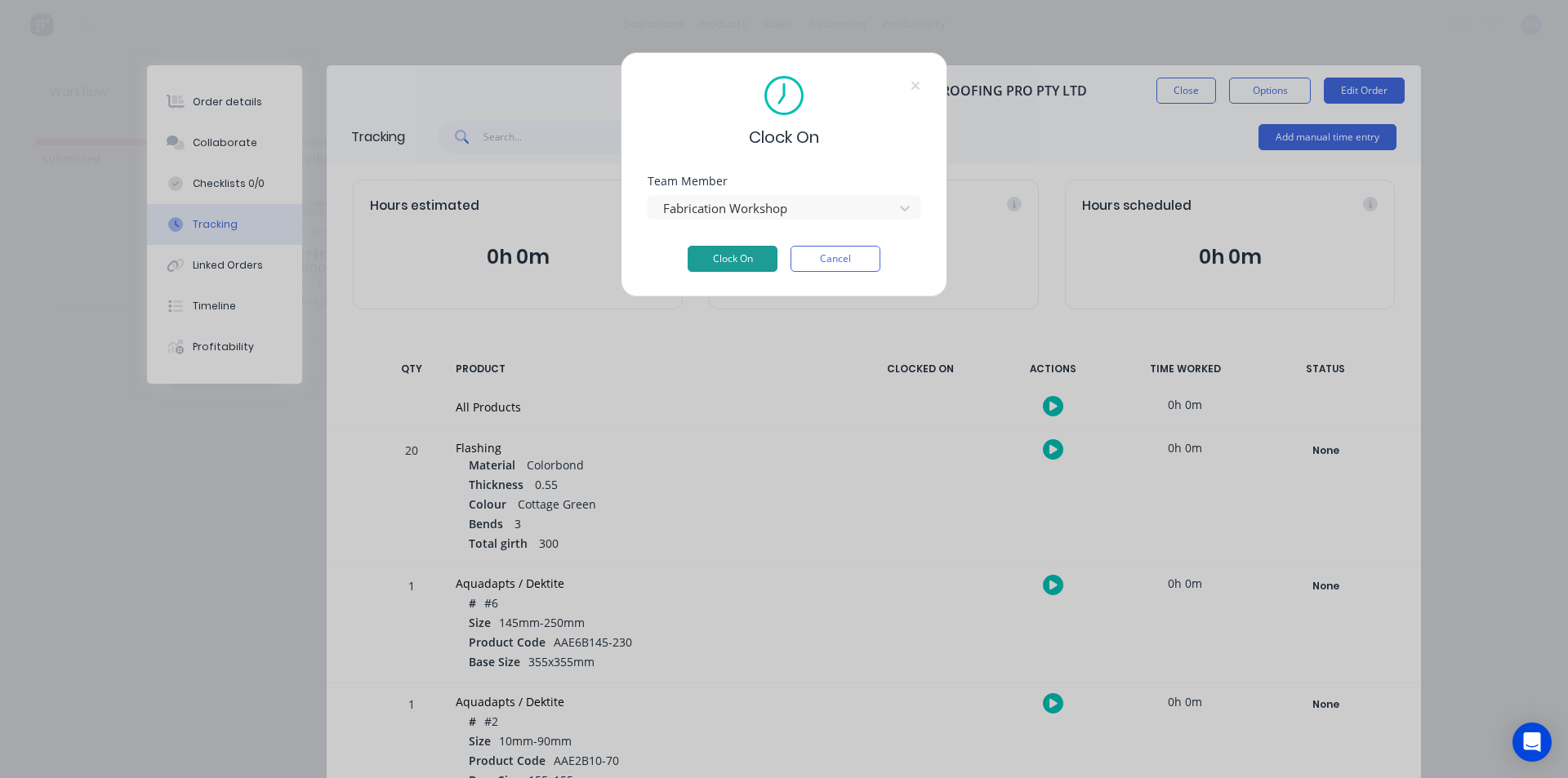
click at [703, 254] on button "Clock On" at bounding box center [732, 258] width 90 height 26
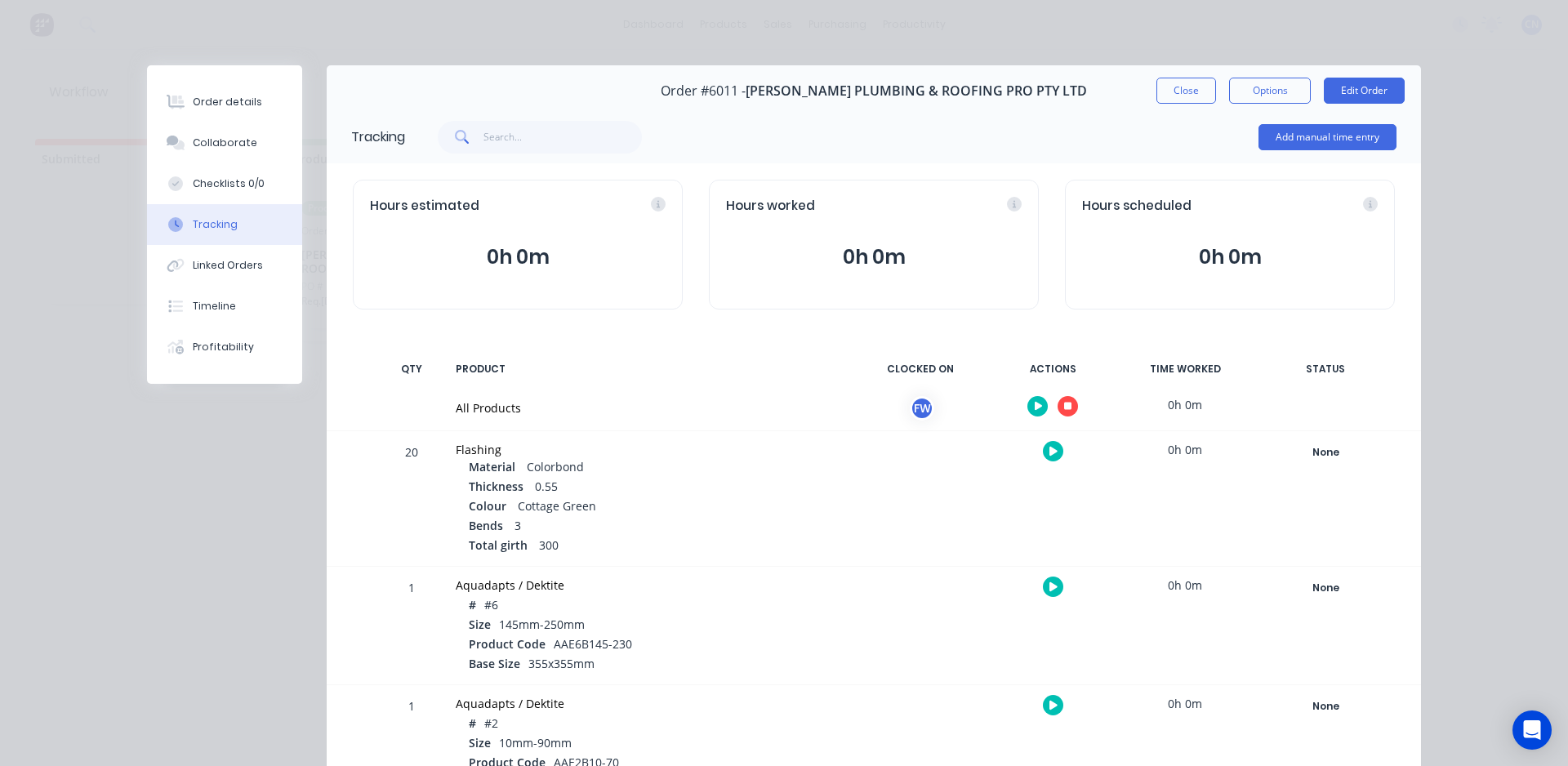
click at [1064, 409] on icon "button" at bounding box center [1068, 406] width 8 height 8
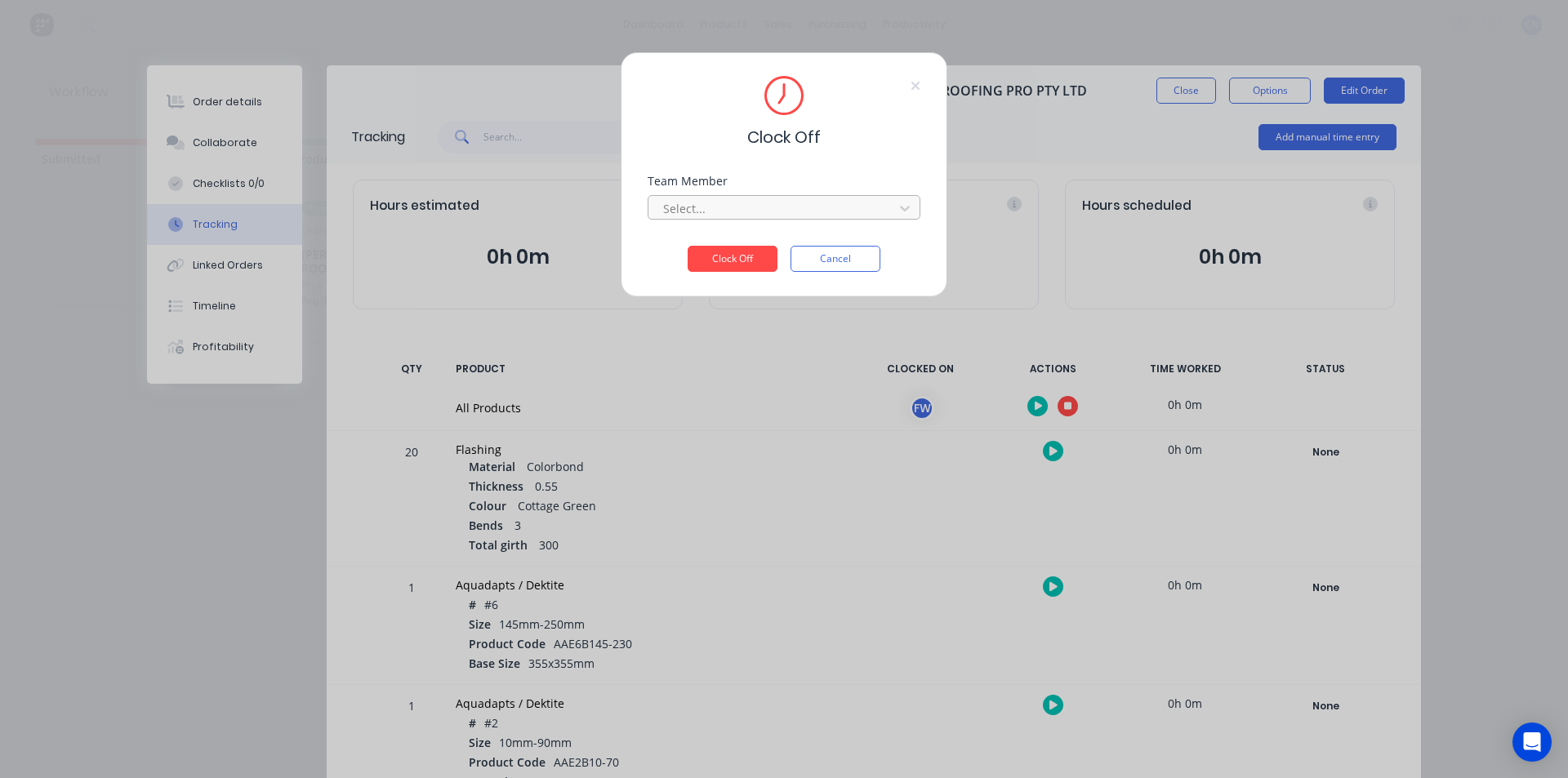
click at [760, 216] on div at bounding box center [773, 209] width 224 height 21
click at [725, 255] on div "Fabrication Workshop" at bounding box center [784, 245] width 273 height 31
click at [733, 265] on button "Clock Off" at bounding box center [732, 258] width 90 height 26
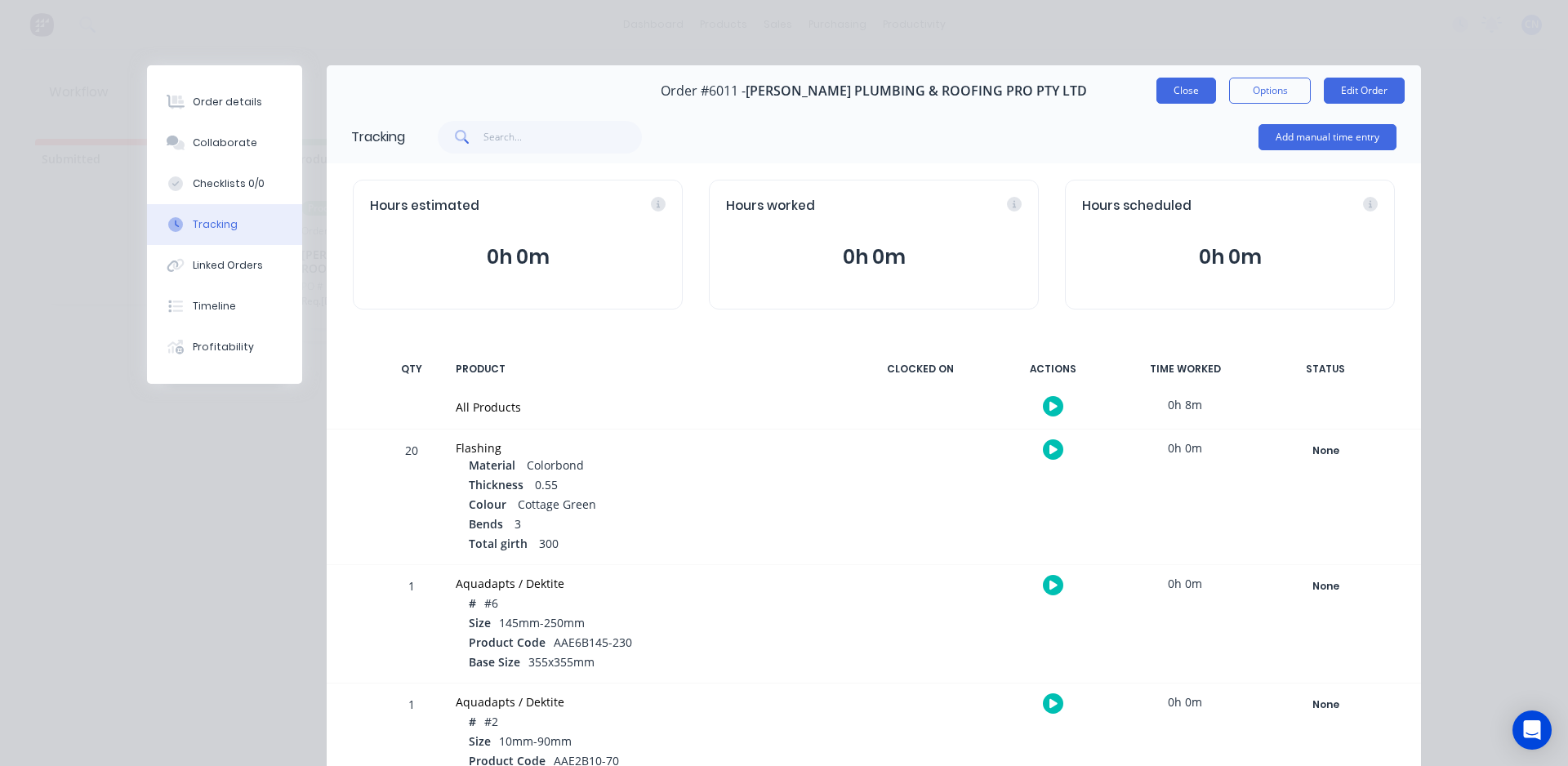
click at [1205, 90] on button "Close" at bounding box center [1187, 90] width 59 height 26
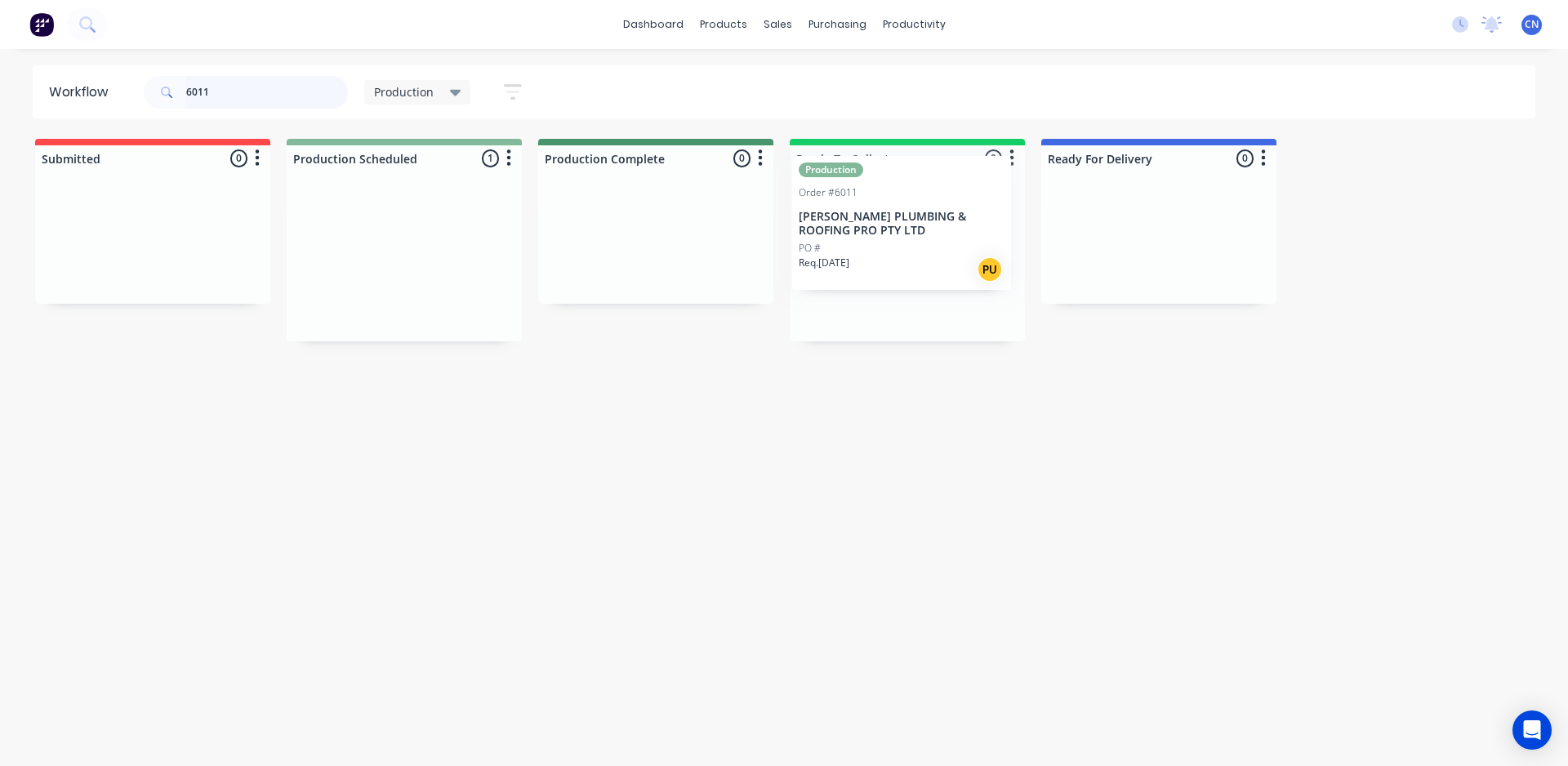
drag, startPoint x: 410, startPoint y: 294, endPoint x: 908, endPoint y: 255, distance: 499.5
click at [908, 255] on div "Submitted 0 Summaries Total order value Invoiced to date To be invoiced Product…" at bounding box center [1231, 239] width 2487 height 202
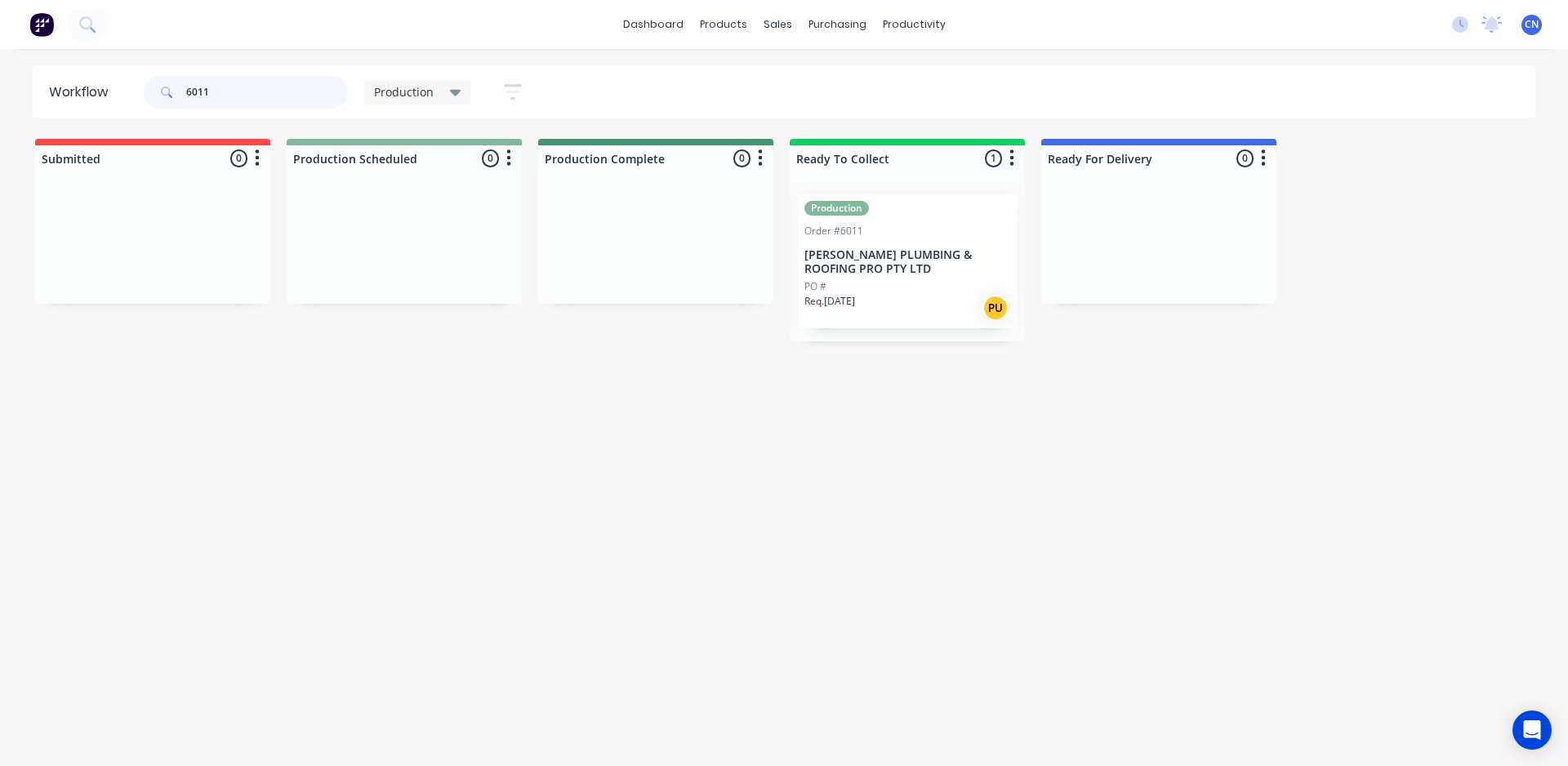
click at [247, 92] on input "6011" at bounding box center [267, 92] width 162 height 32
type input "6020"
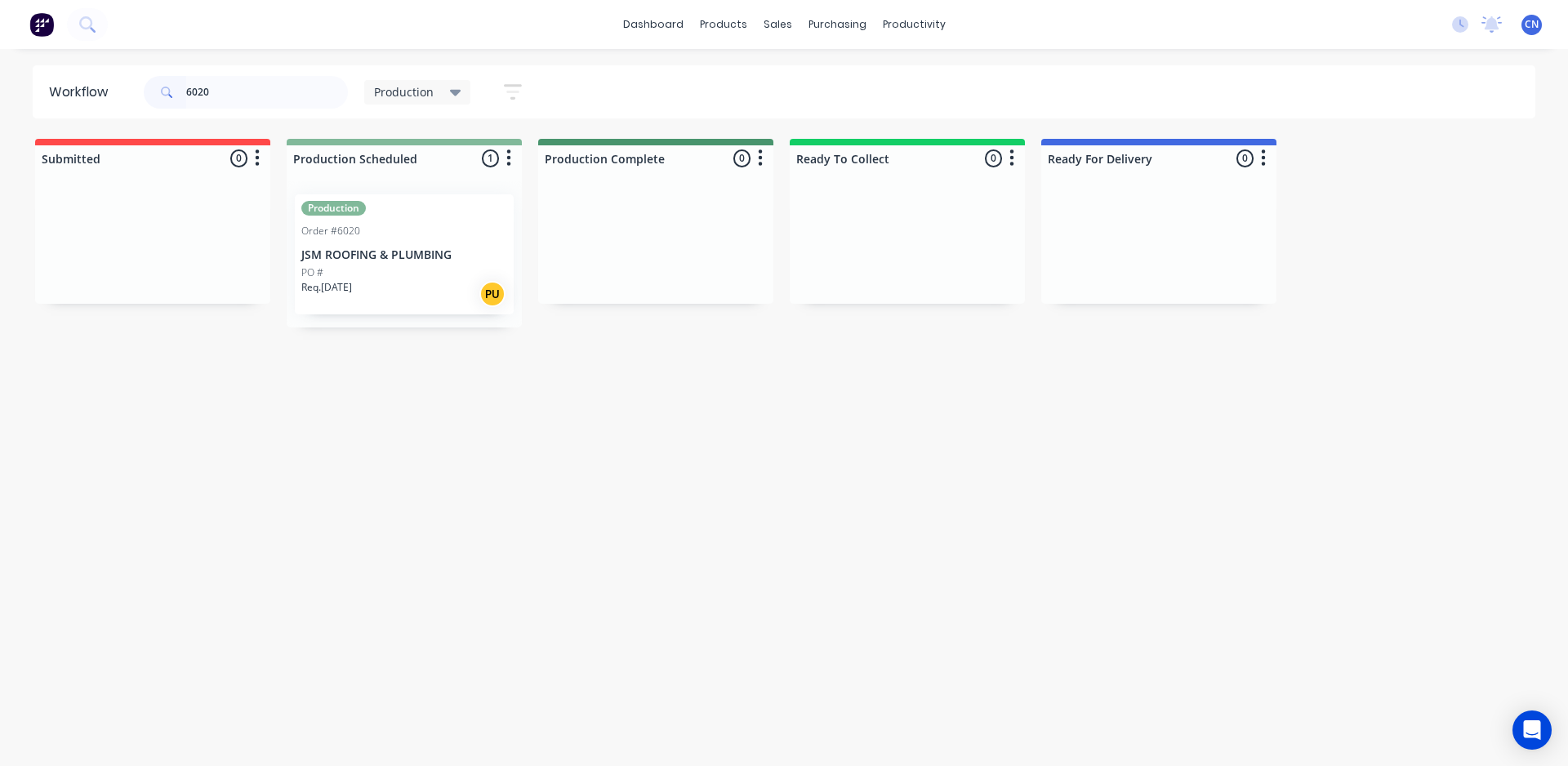
click at [458, 289] on div "Req. [DATE] PU" at bounding box center [404, 293] width 206 height 28
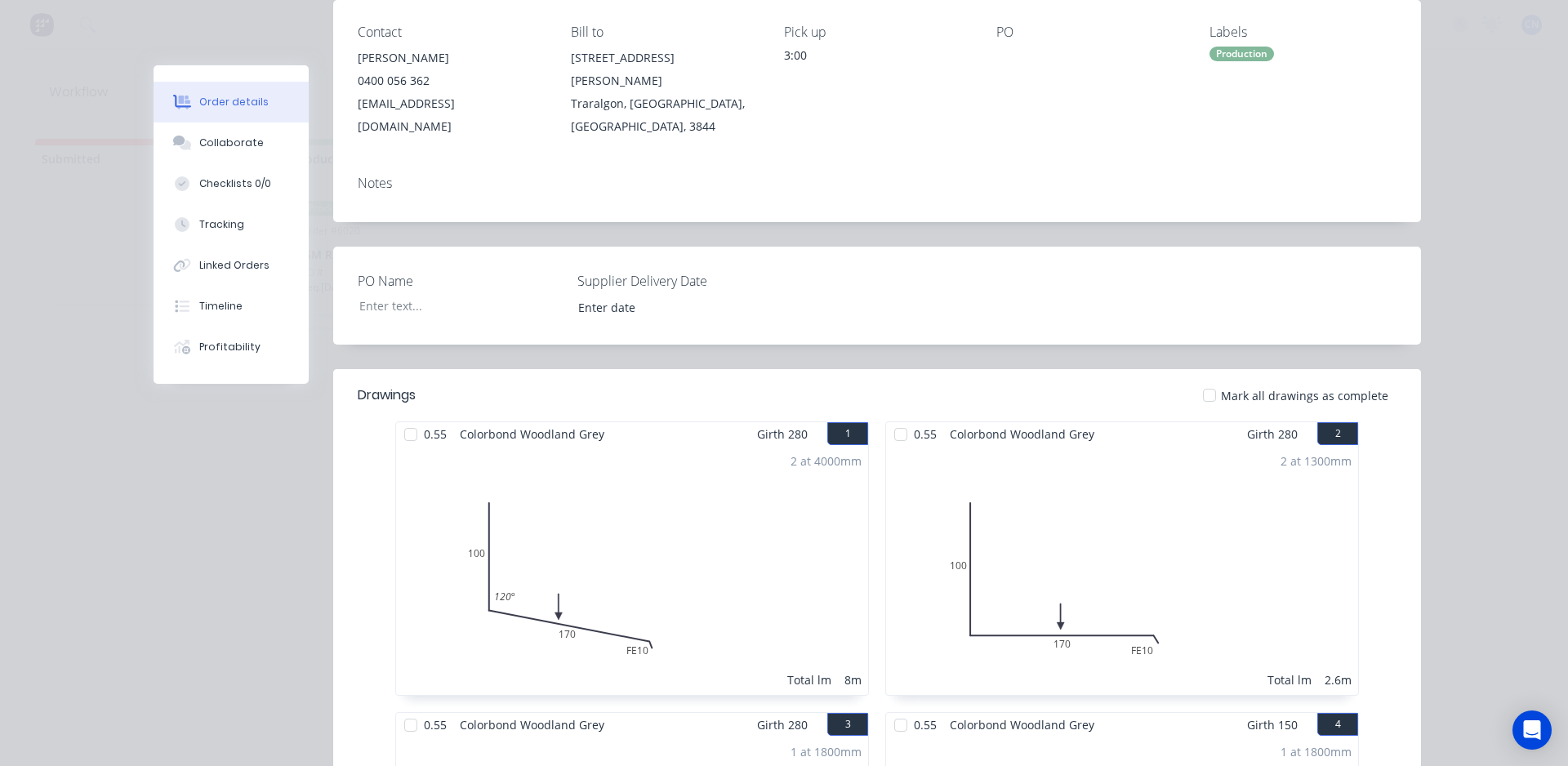
scroll to position [245, 0]
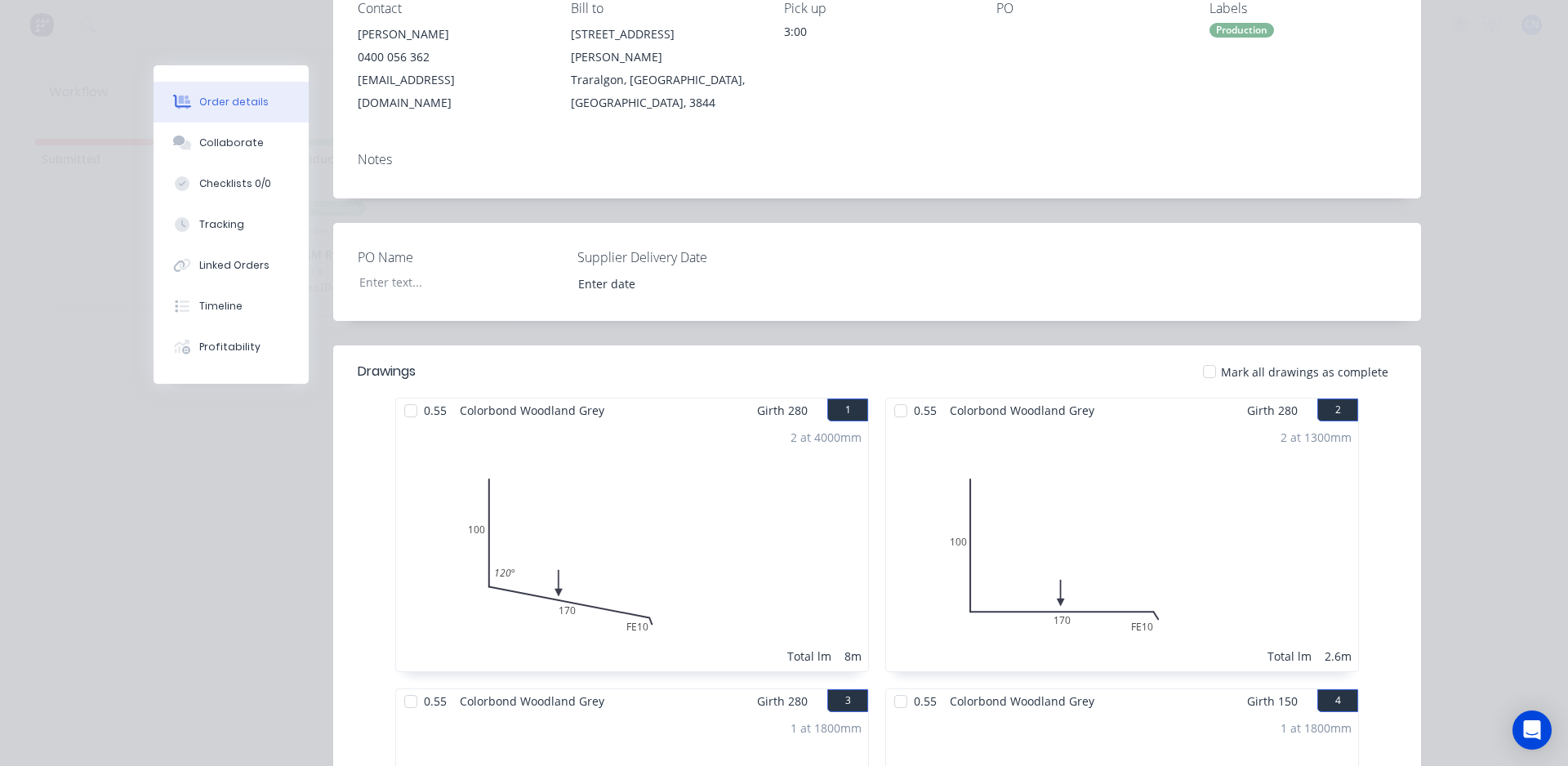
click at [407, 395] on div at bounding box center [411, 411] width 32 height 32
drag, startPoint x: 906, startPoint y: 384, endPoint x: 898, endPoint y: 418, distance: 34.9
click at [905, 395] on div at bounding box center [900, 411] width 32 height 32
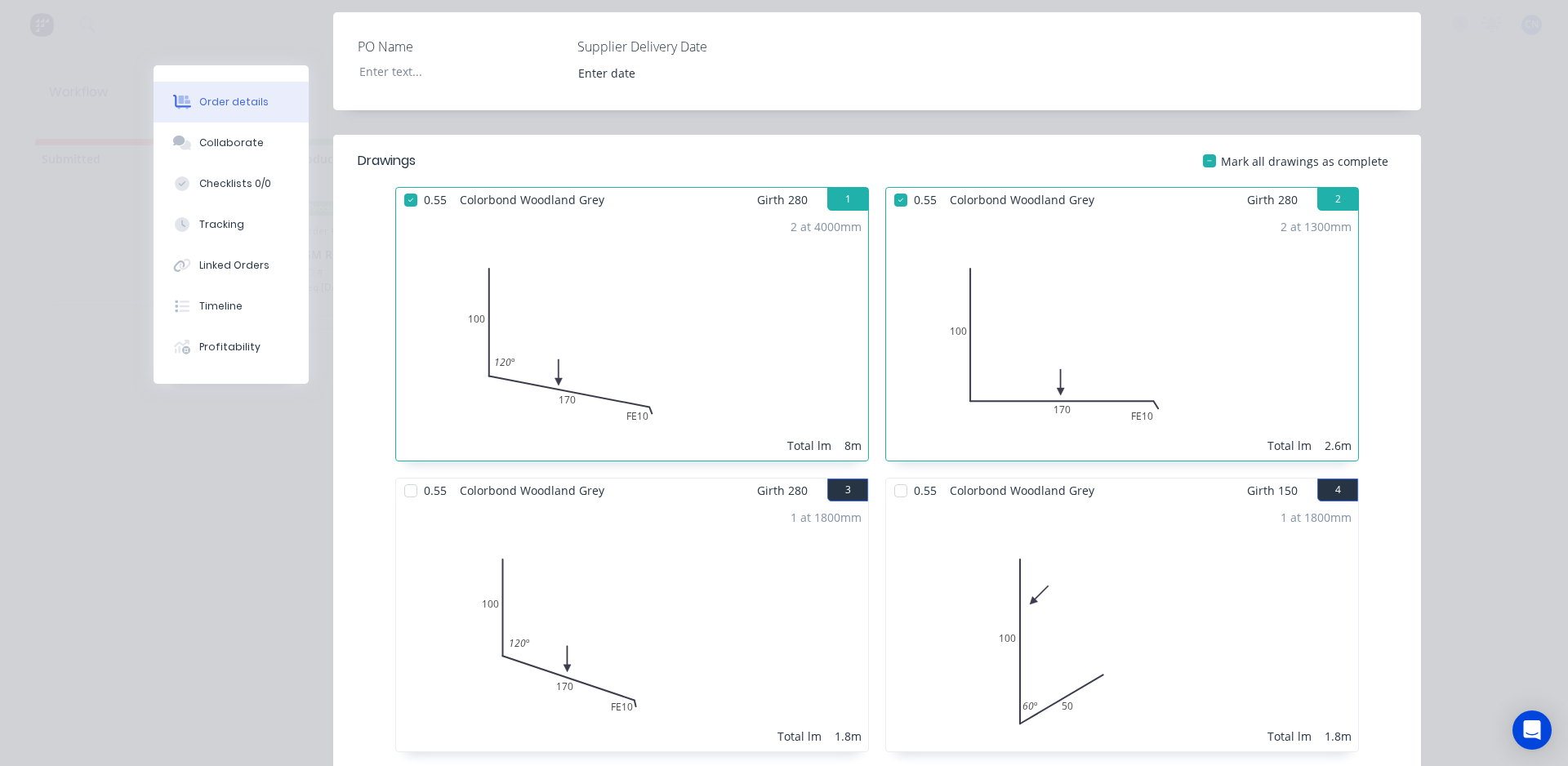
scroll to position [816, 0]
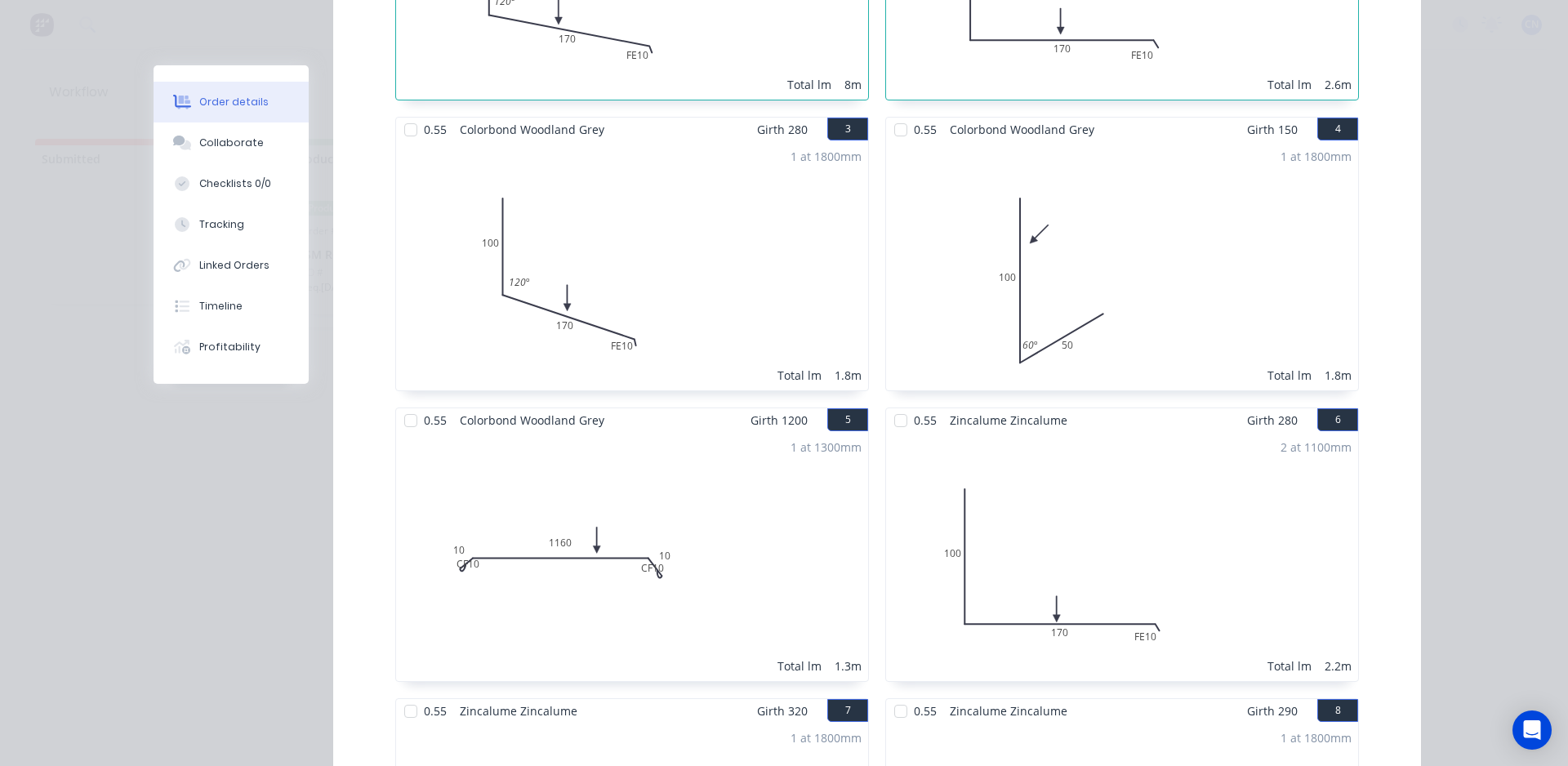
click at [887, 113] on div at bounding box center [900, 129] width 32 height 32
click at [403, 113] on div at bounding box center [411, 129] width 32 height 32
click at [401, 404] on div at bounding box center [411, 420] width 32 height 32
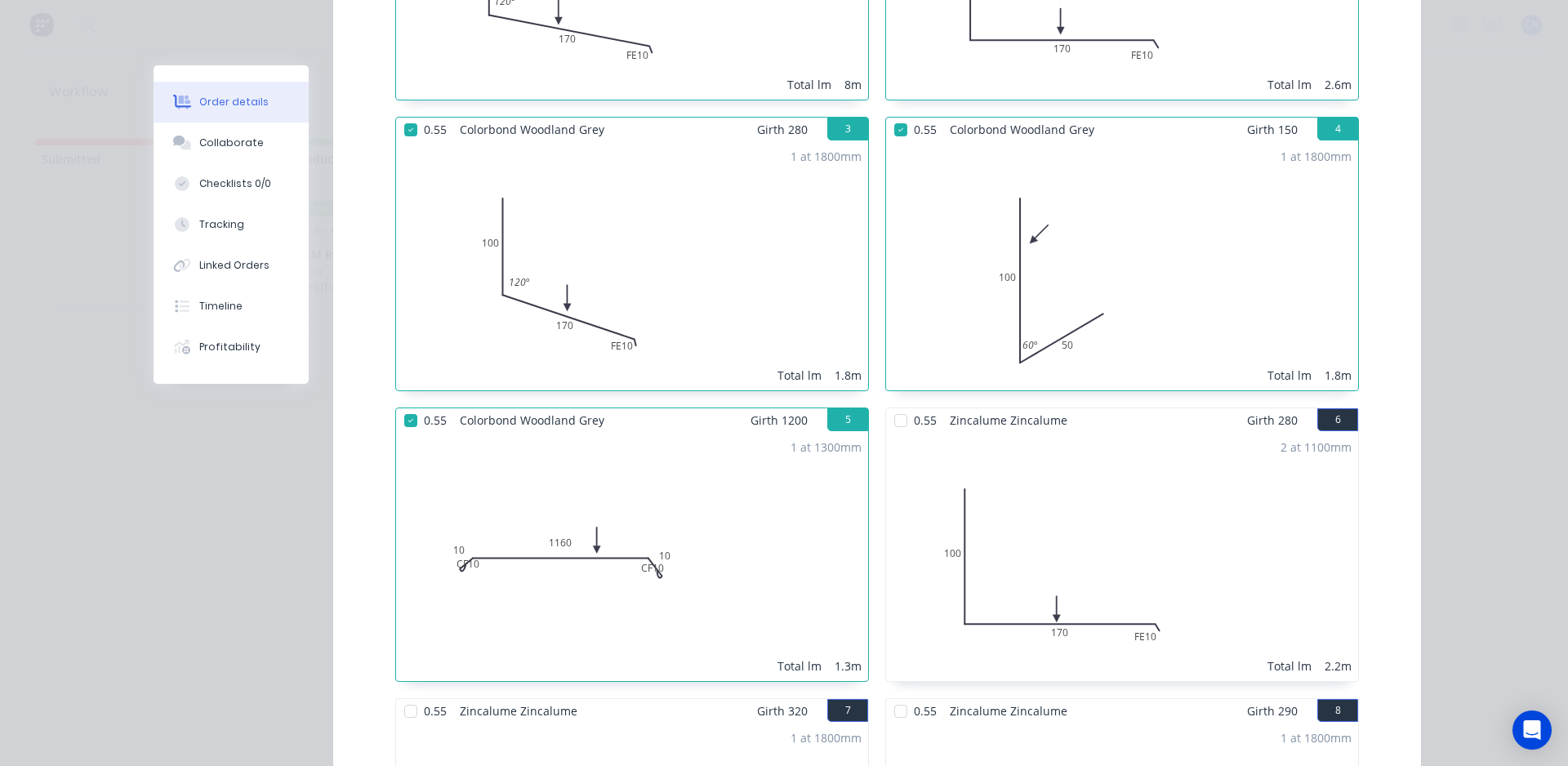
click at [896, 404] on div at bounding box center [900, 420] width 32 height 32
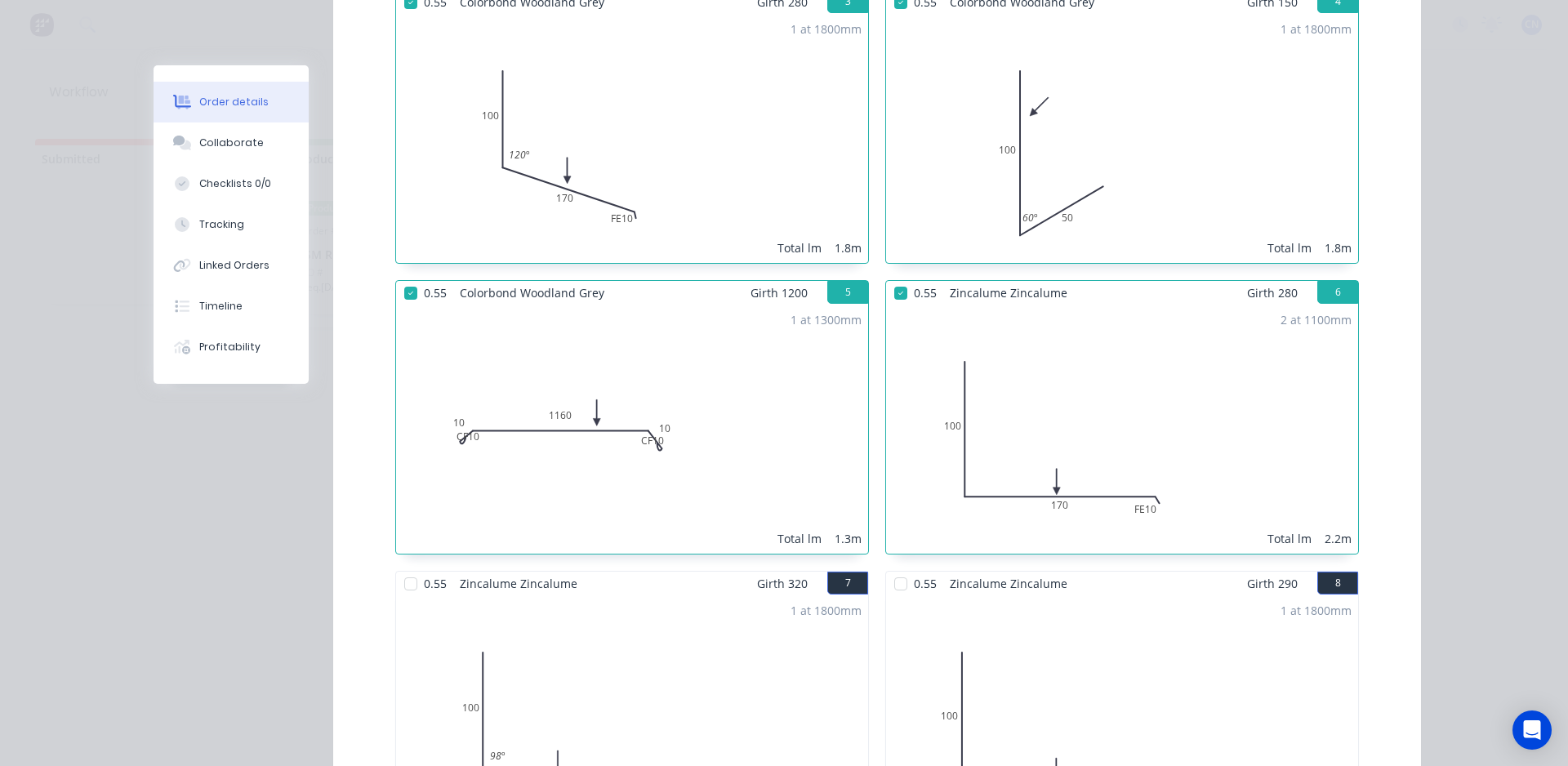
scroll to position [1306, 0]
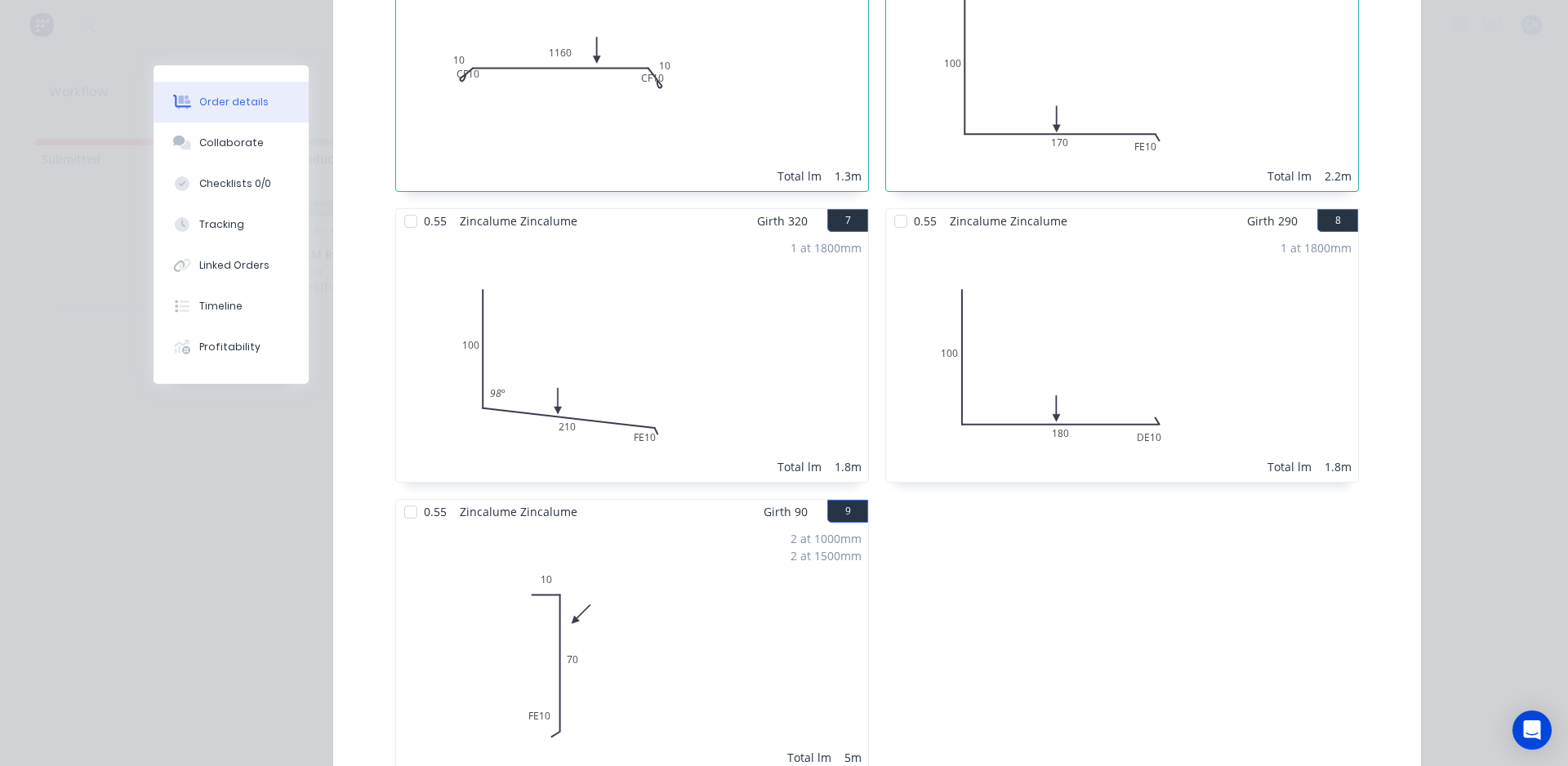
drag, startPoint x: 900, startPoint y: 203, endPoint x: 822, endPoint y: 209, distance: 78.2
click at [896, 205] on div at bounding box center [900, 221] width 32 height 32
click at [403, 205] on div at bounding box center [411, 221] width 32 height 32
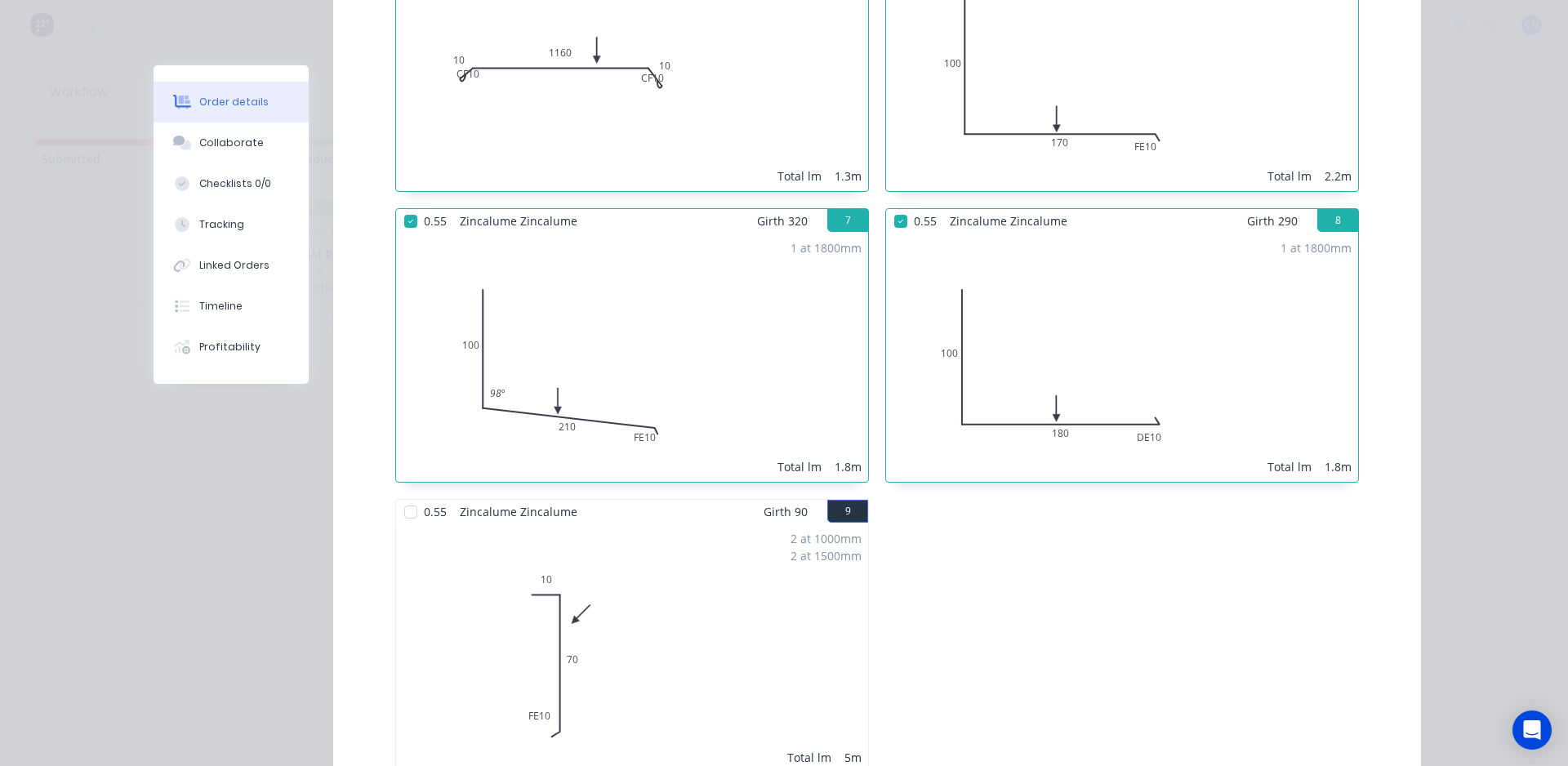
click at [408, 495] on div at bounding box center [411, 512] width 32 height 32
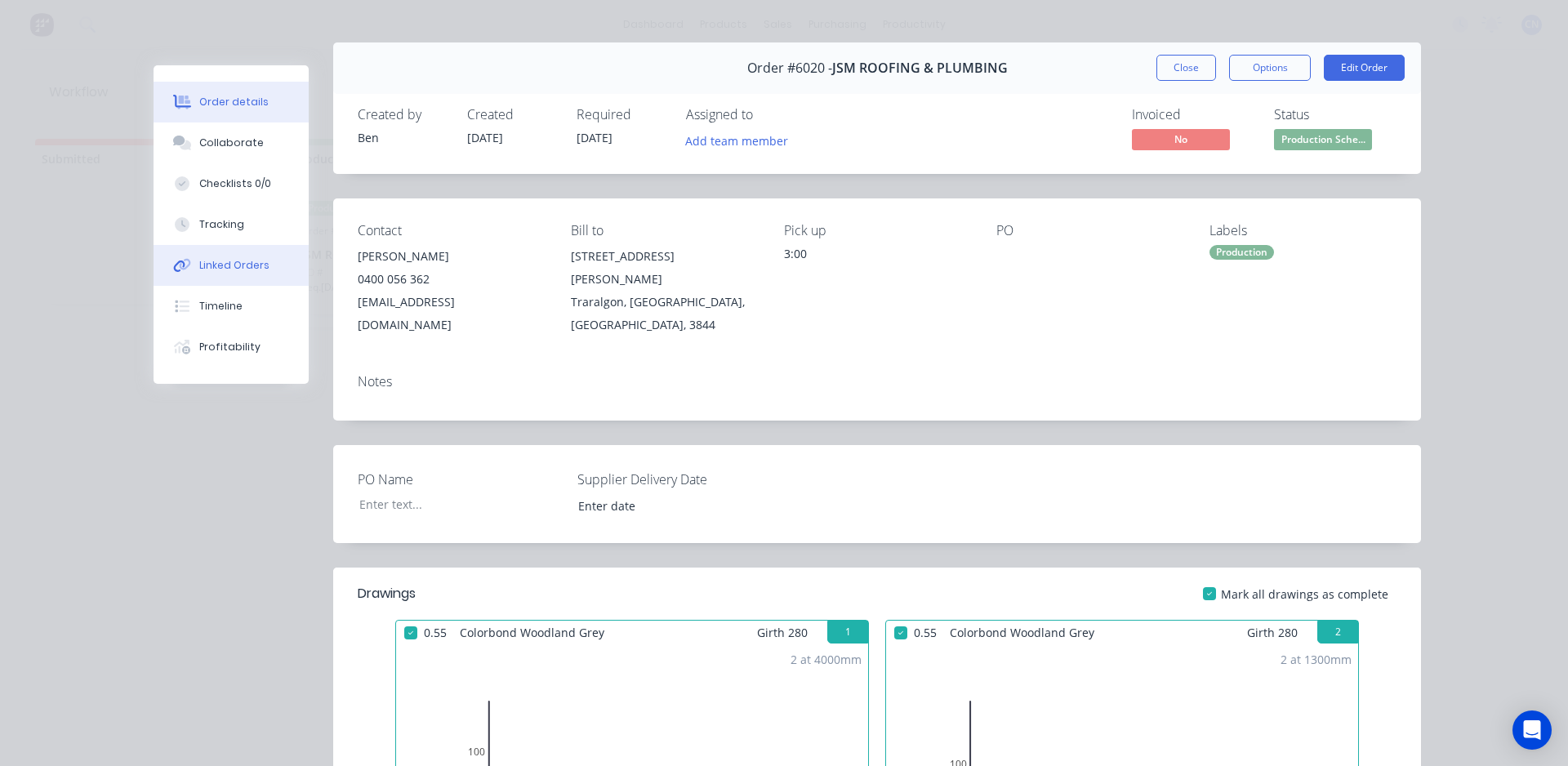
scroll to position [0, 0]
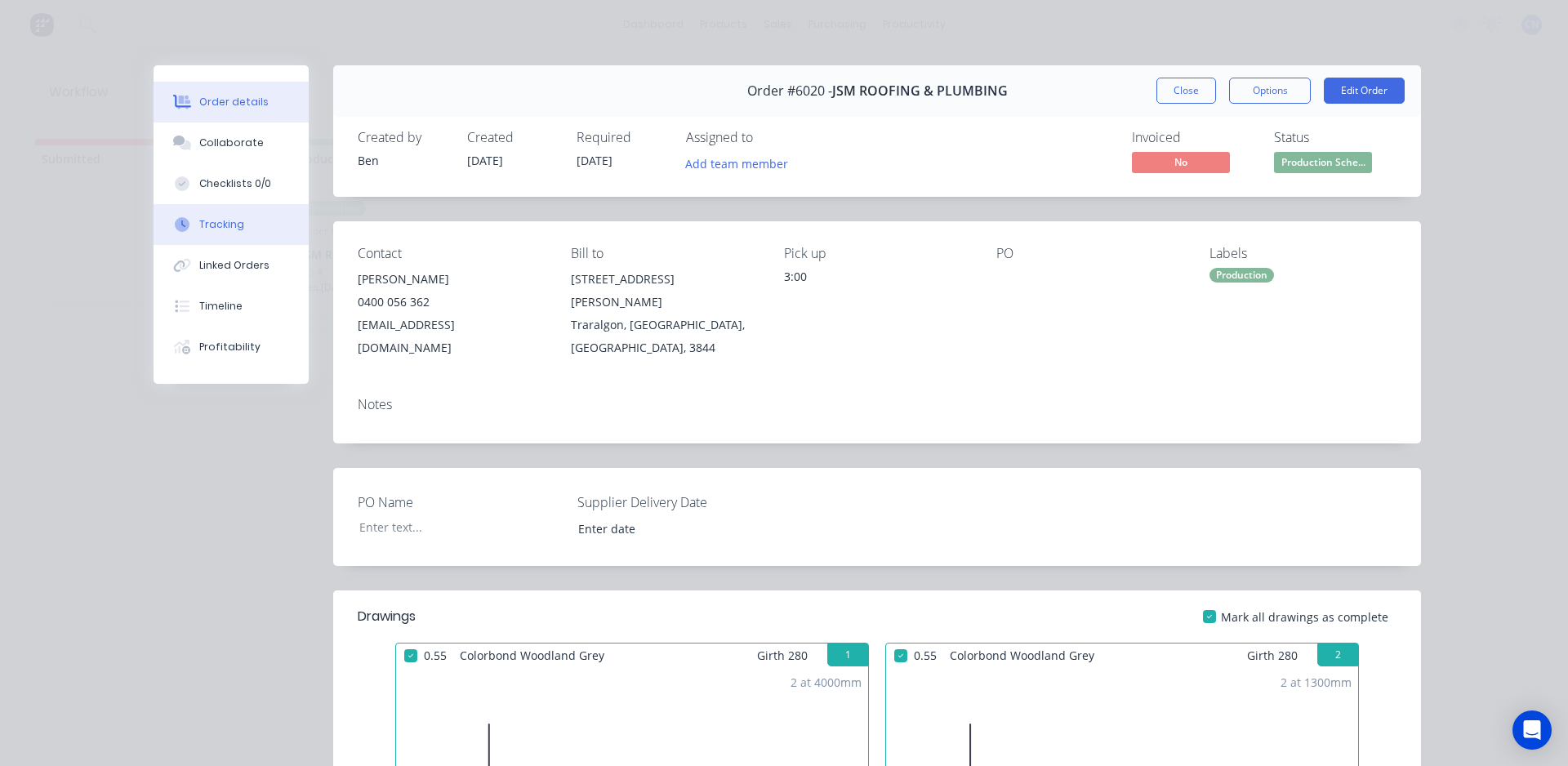
click at [200, 226] on div "Tracking" at bounding box center [222, 224] width 45 height 14
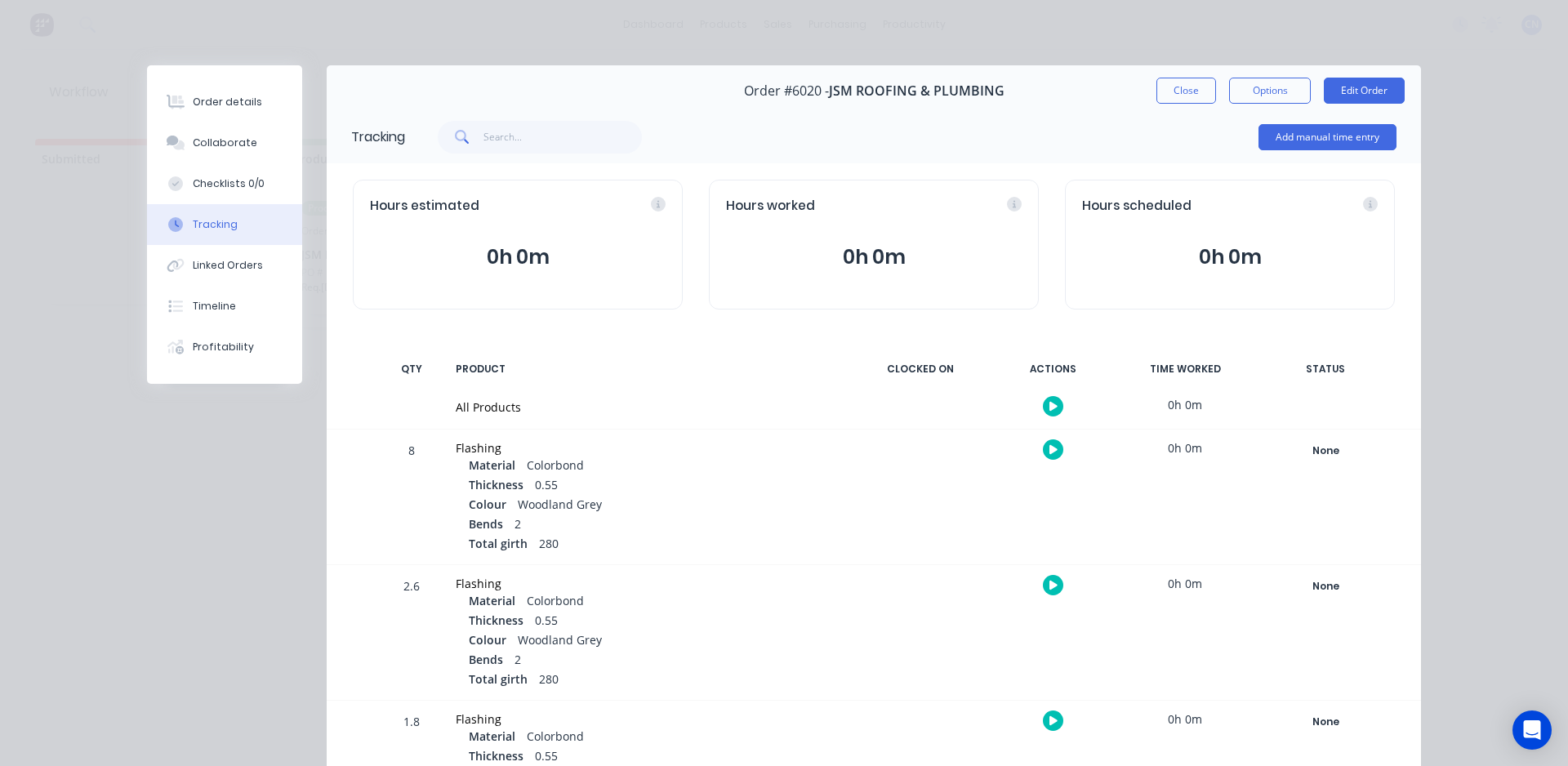
click at [1050, 401] on icon "button" at bounding box center [1053, 406] width 8 height 11
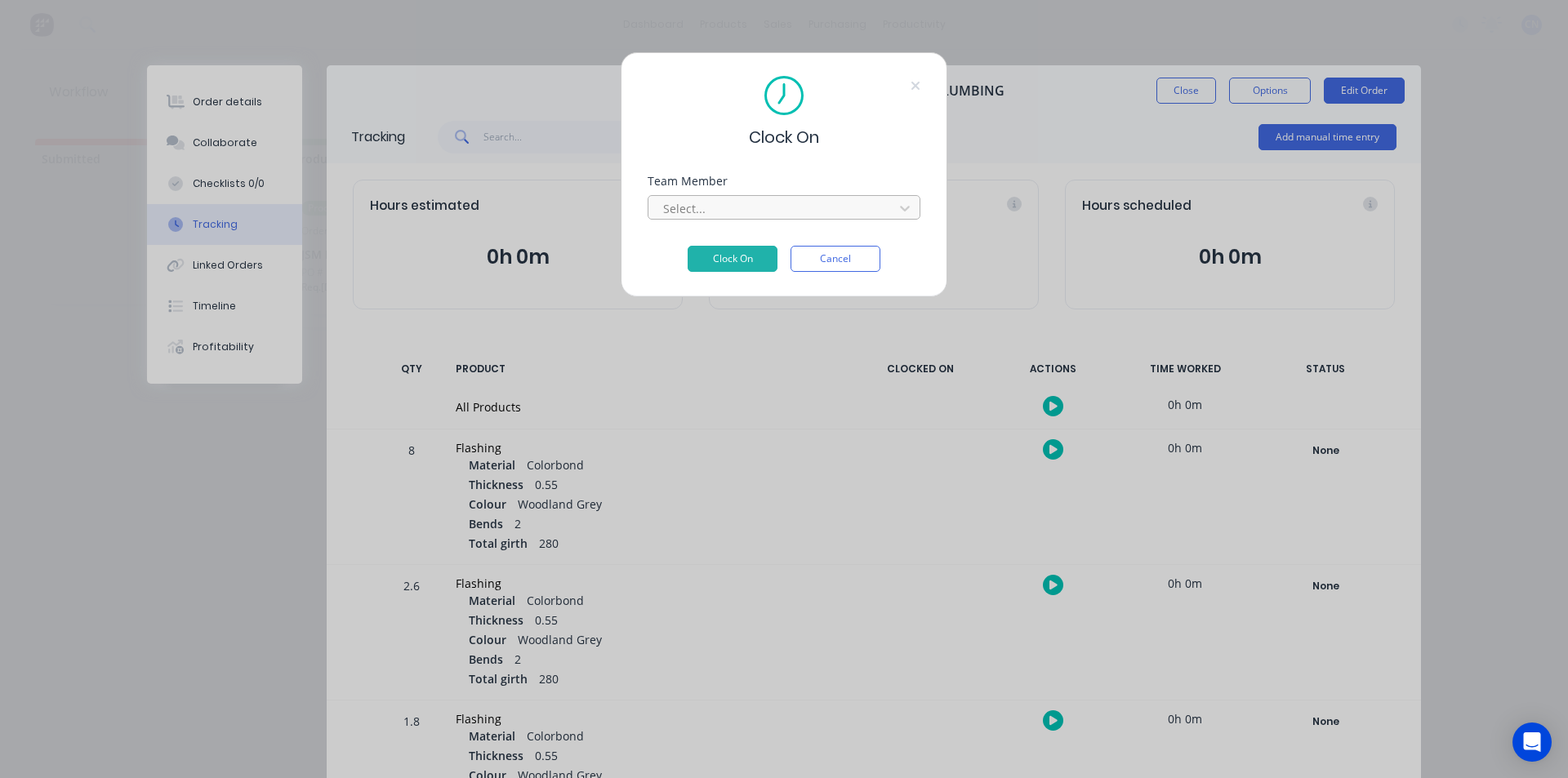
click at [787, 214] on div at bounding box center [773, 209] width 224 height 21
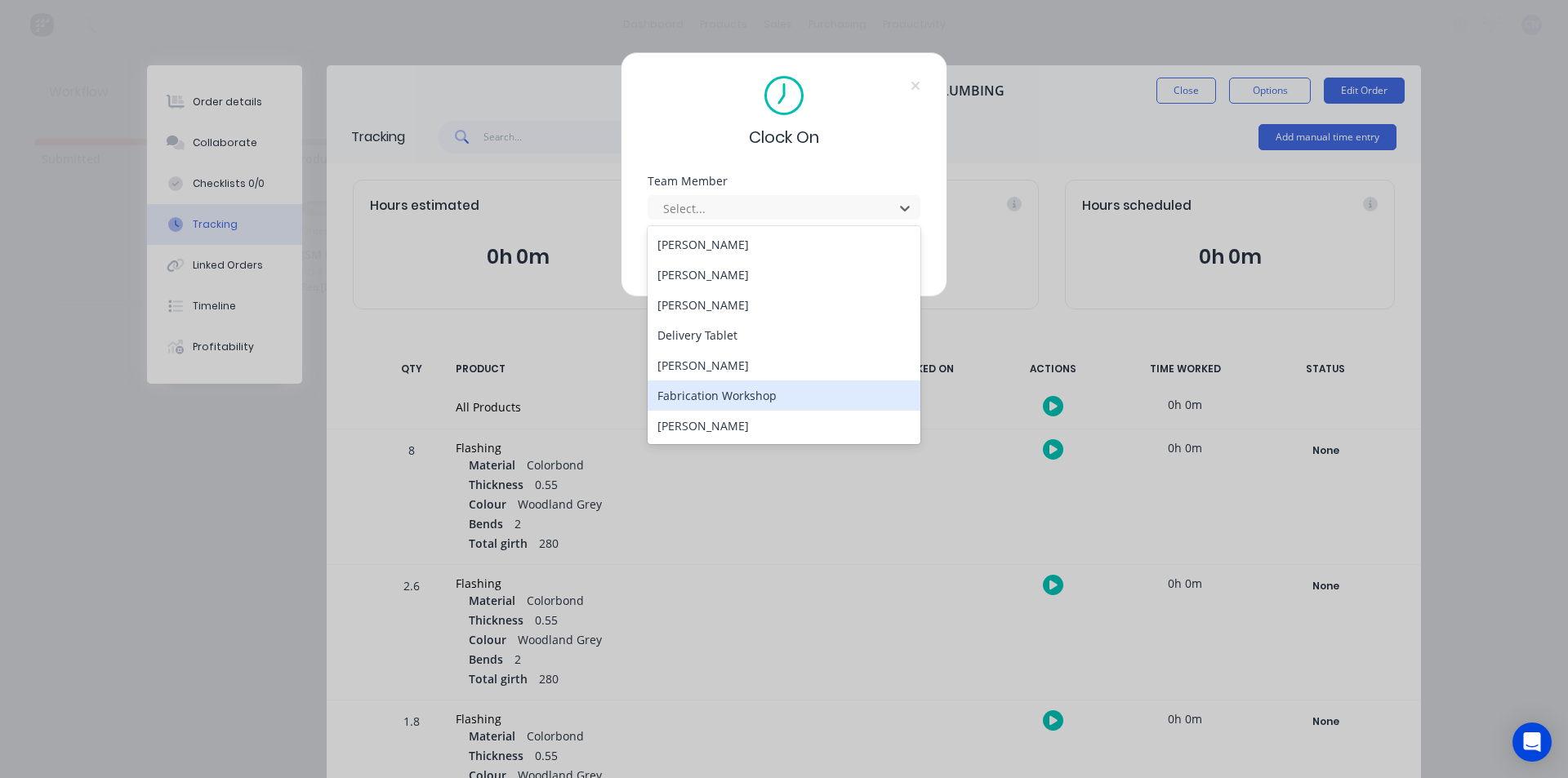
click at [766, 392] on div "Fabrication Workshop" at bounding box center [784, 396] width 273 height 31
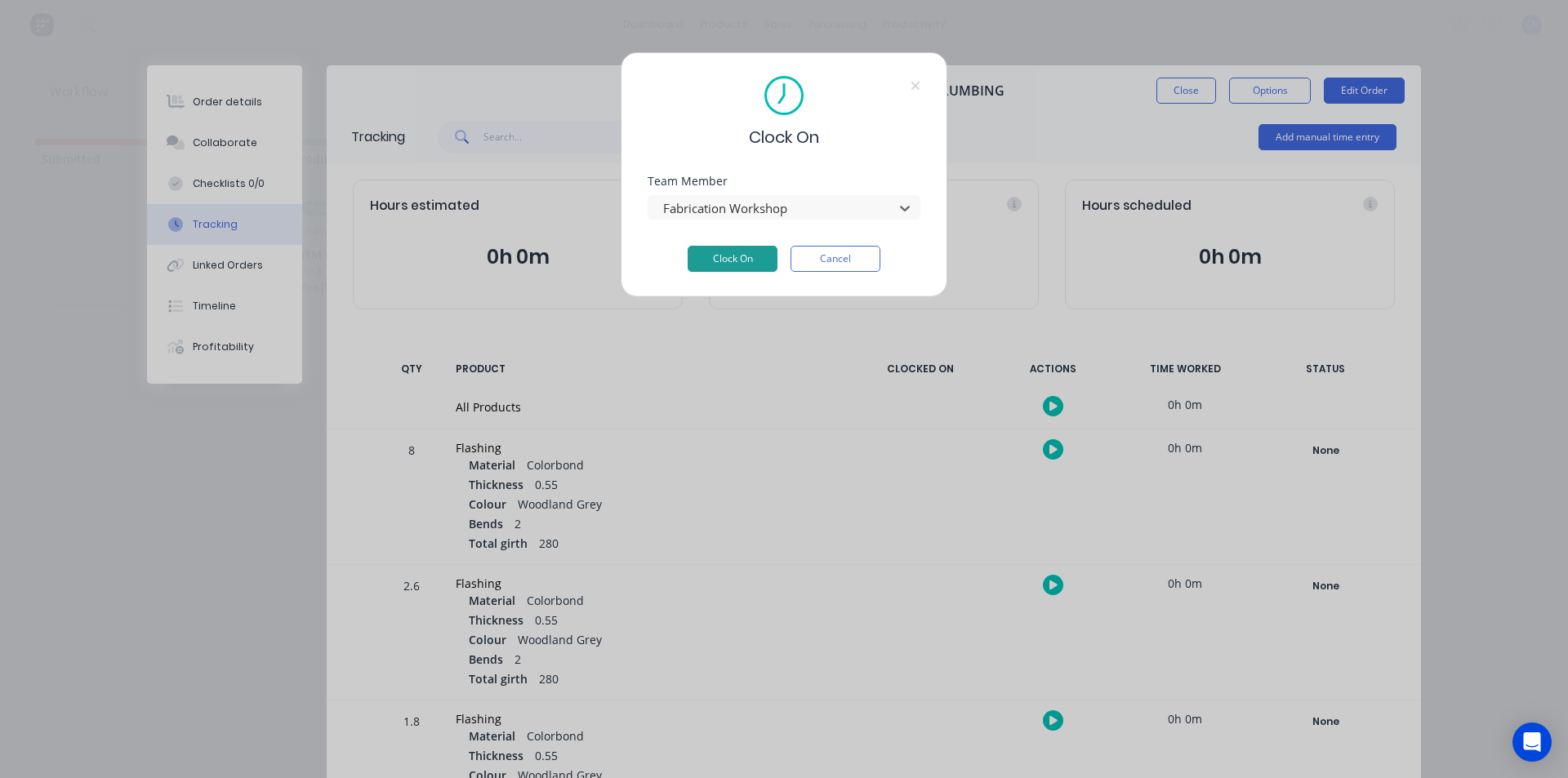
click at [738, 271] on button "Clock On" at bounding box center [732, 258] width 90 height 26
